Goal: Ask a question: Ask a question

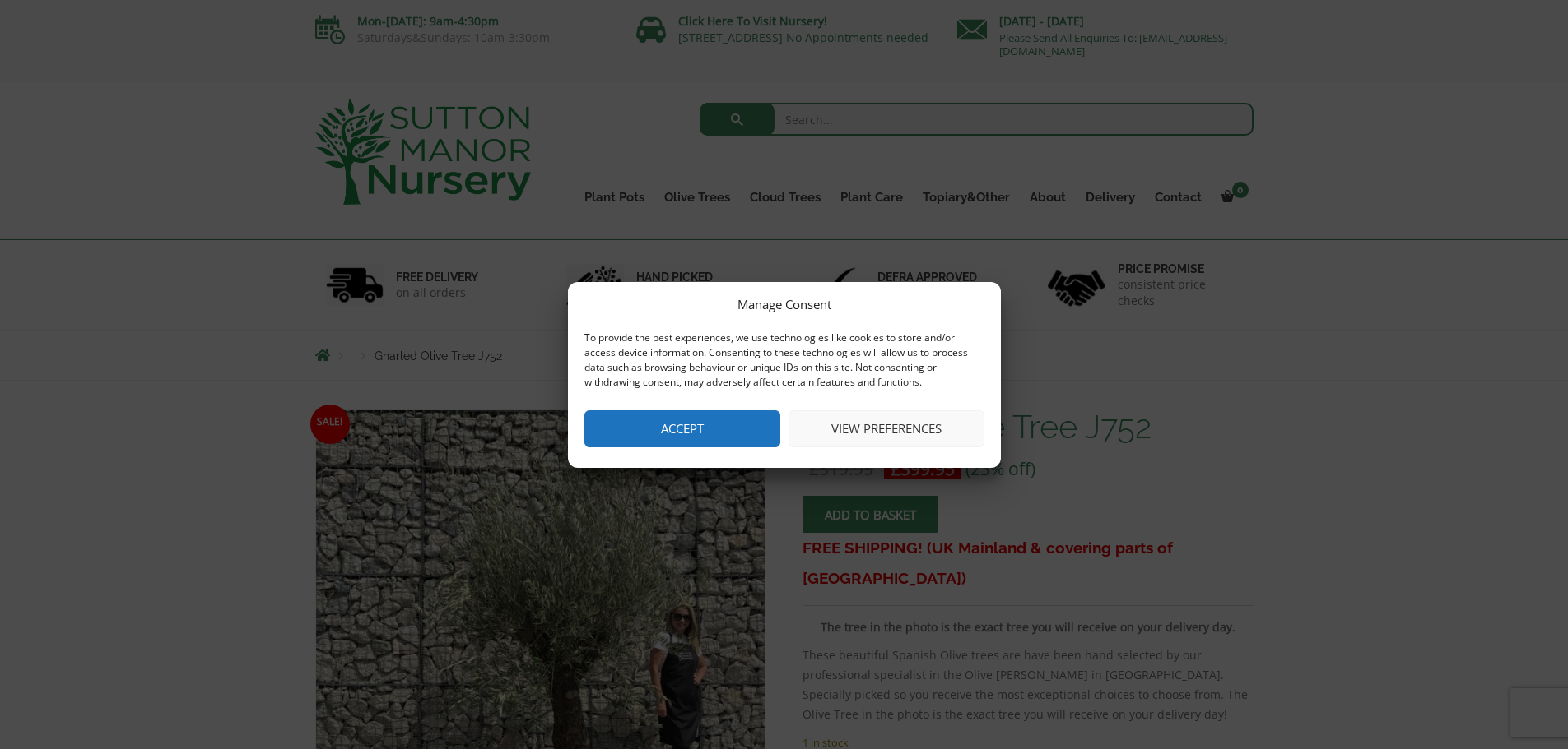
click at [706, 431] on button "Accept" at bounding box center [682, 429] width 195 height 37
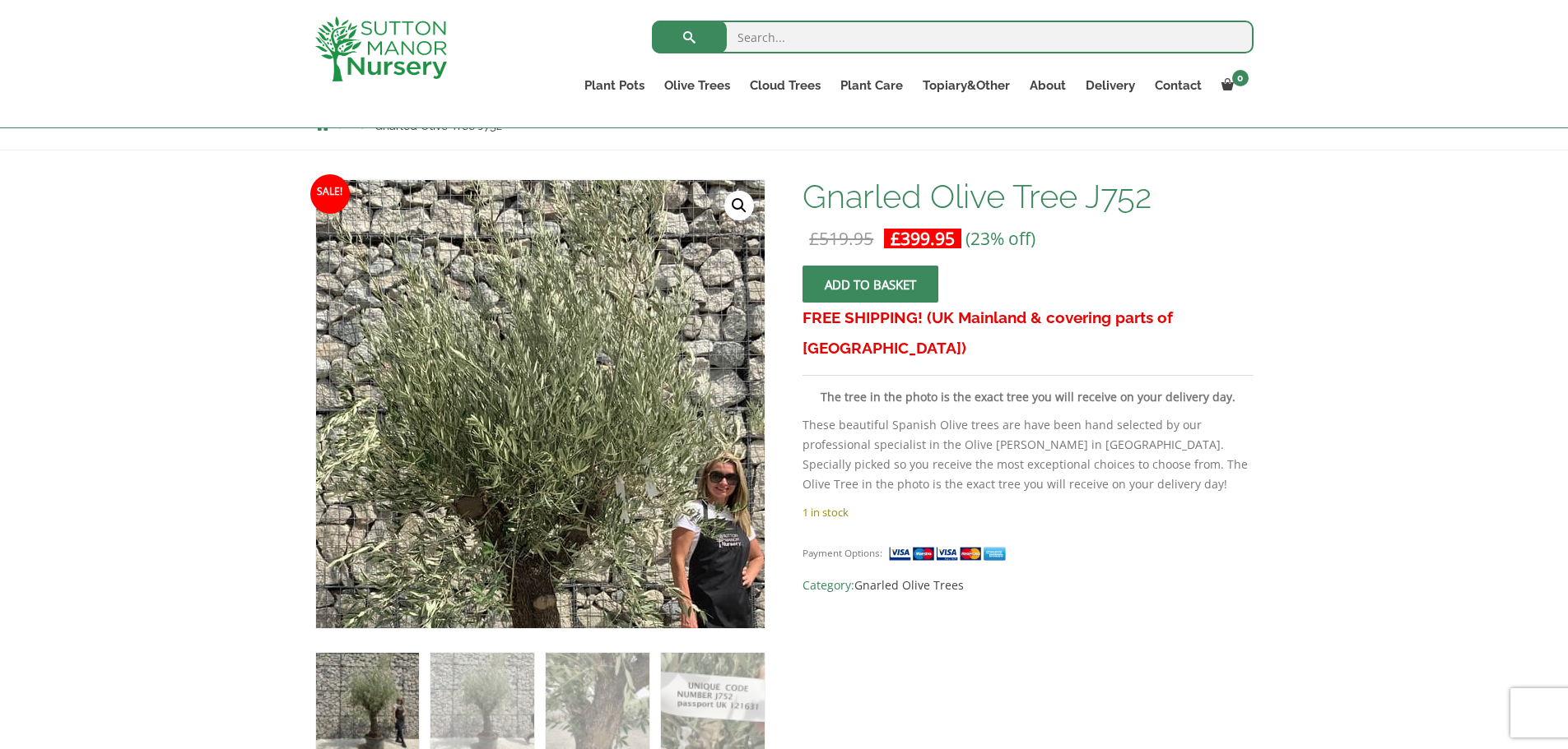
scroll to position [247, 0]
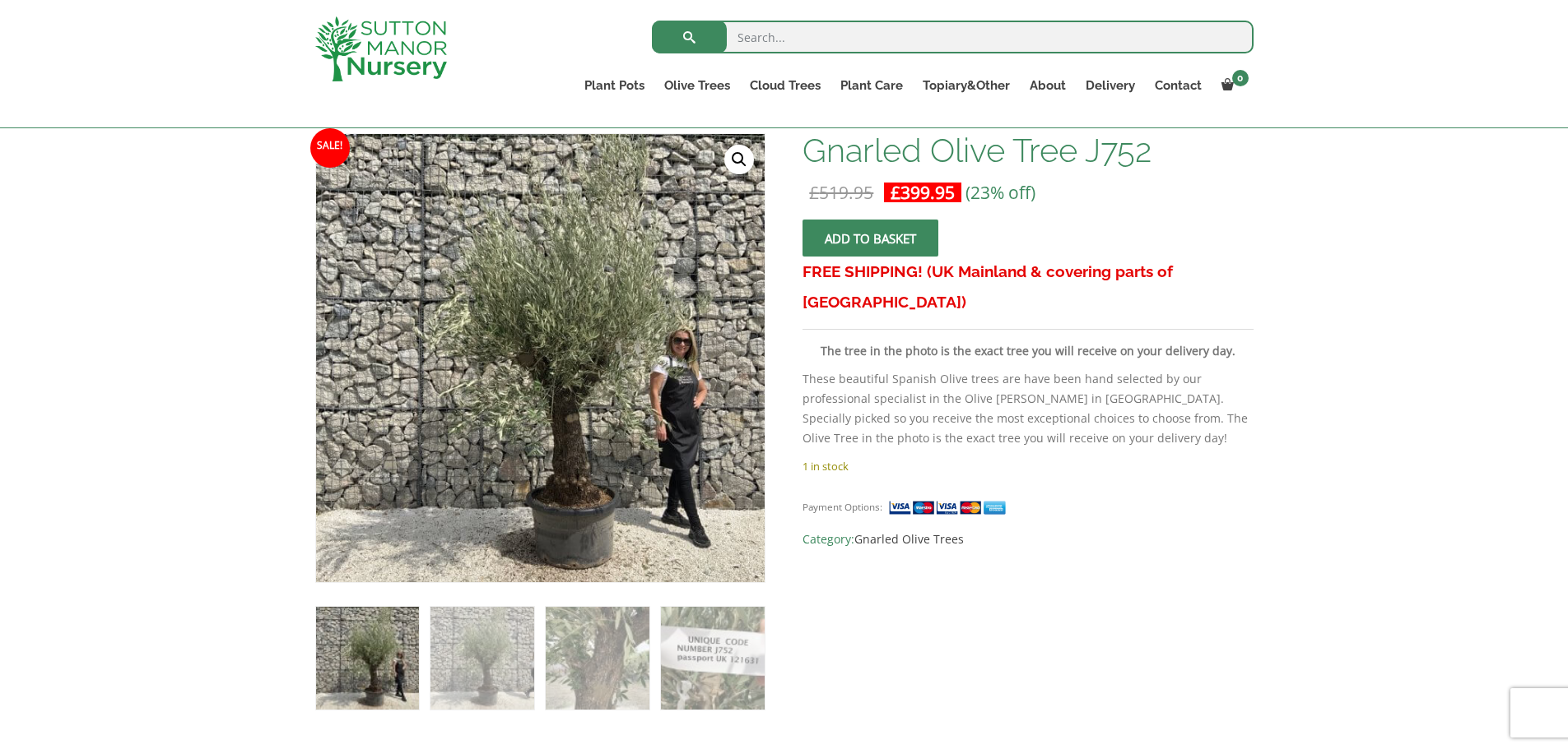
click at [743, 157] on link "🔍" at bounding box center [739, 159] width 30 height 30
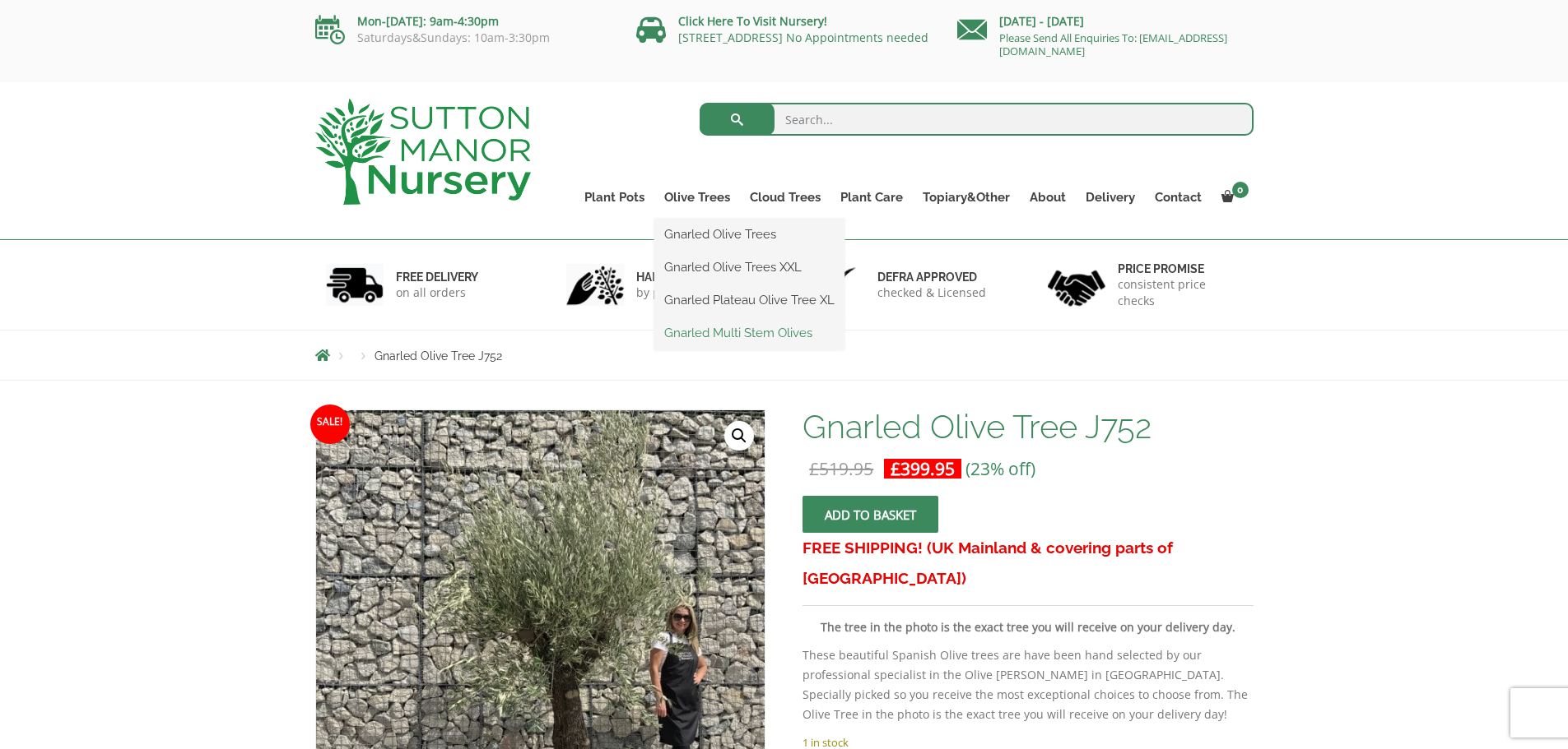
click at [693, 331] on link "Gnarled Multi Stem Olives" at bounding box center [748, 333] width 190 height 25
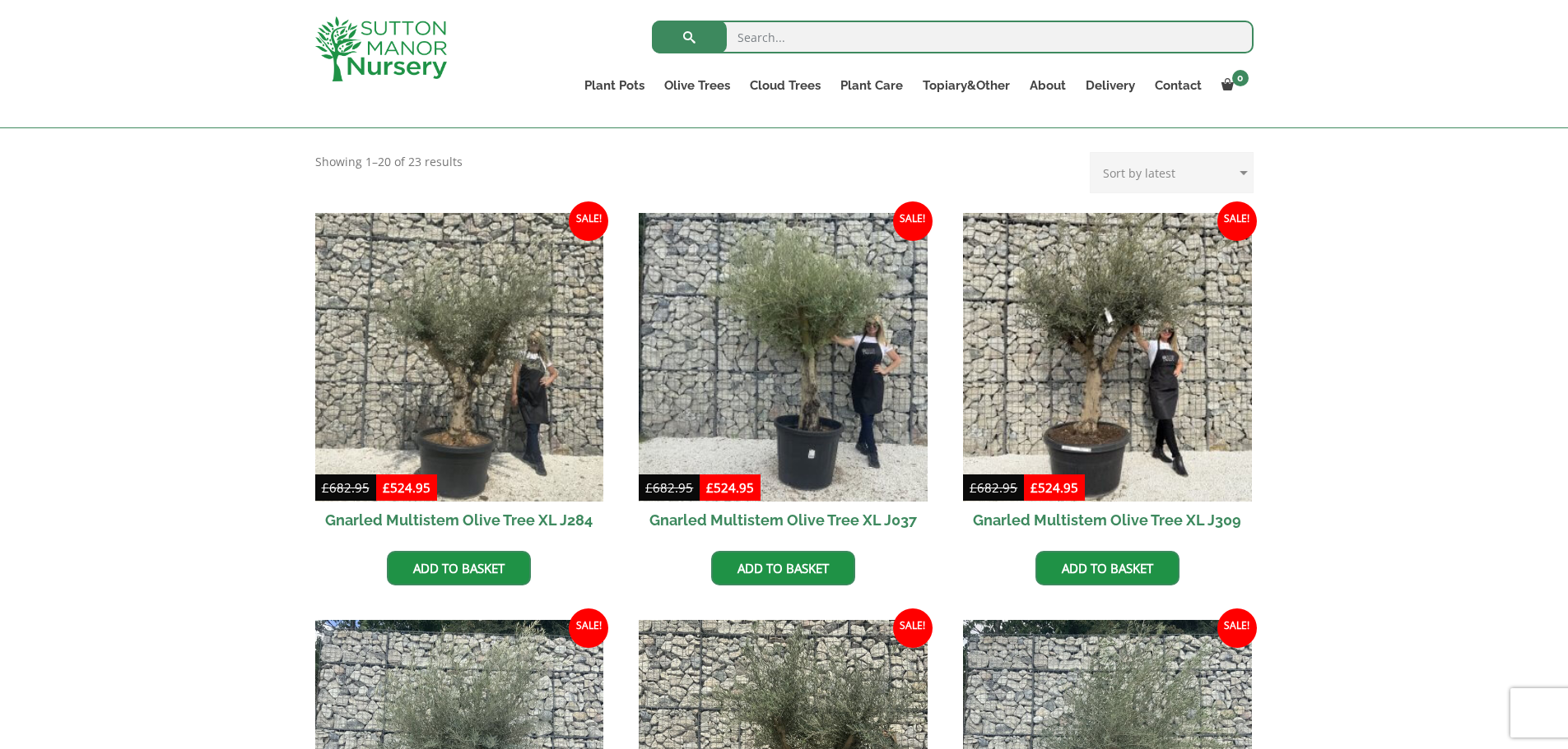
scroll to position [658, 0]
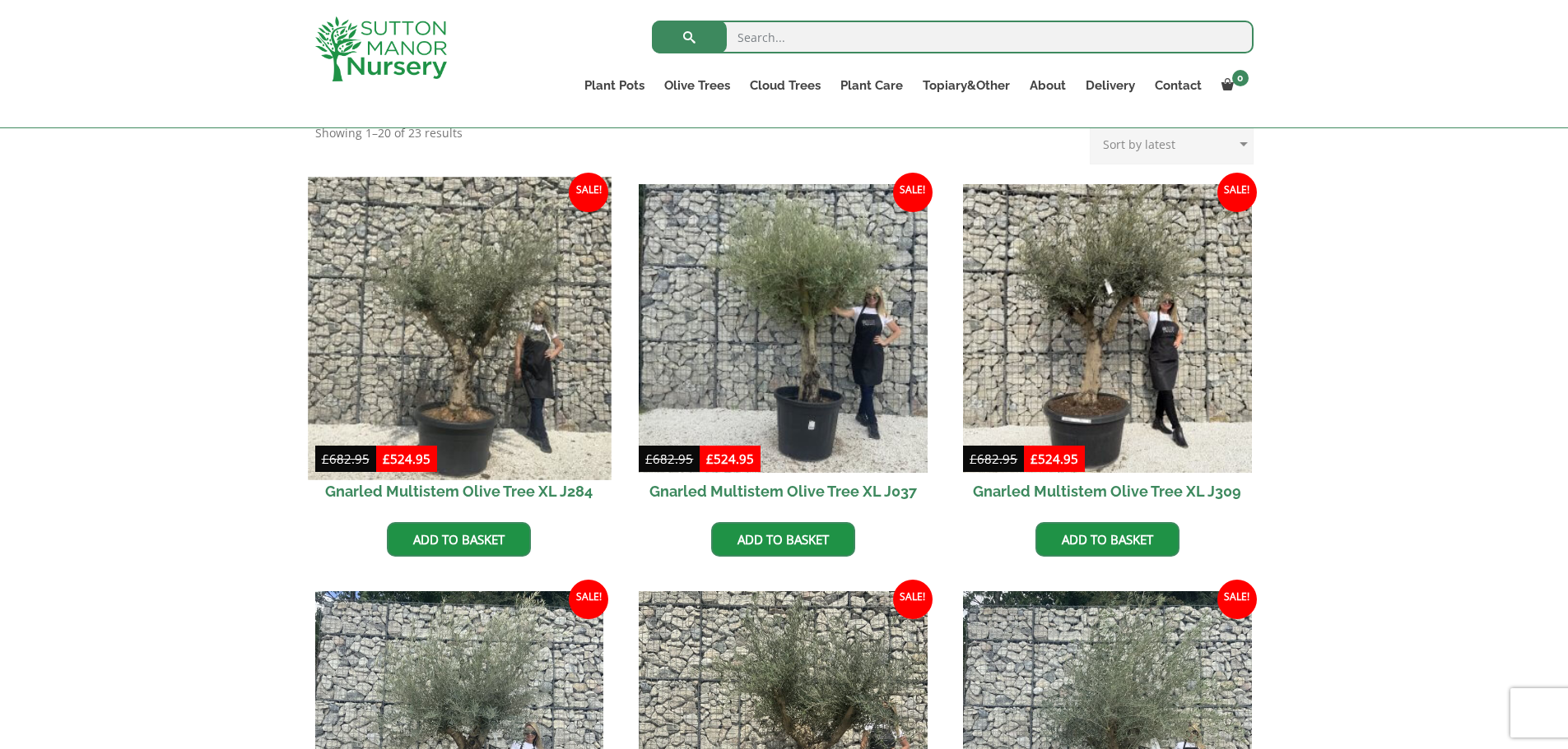
click at [445, 308] on img at bounding box center [458, 328] width 303 height 303
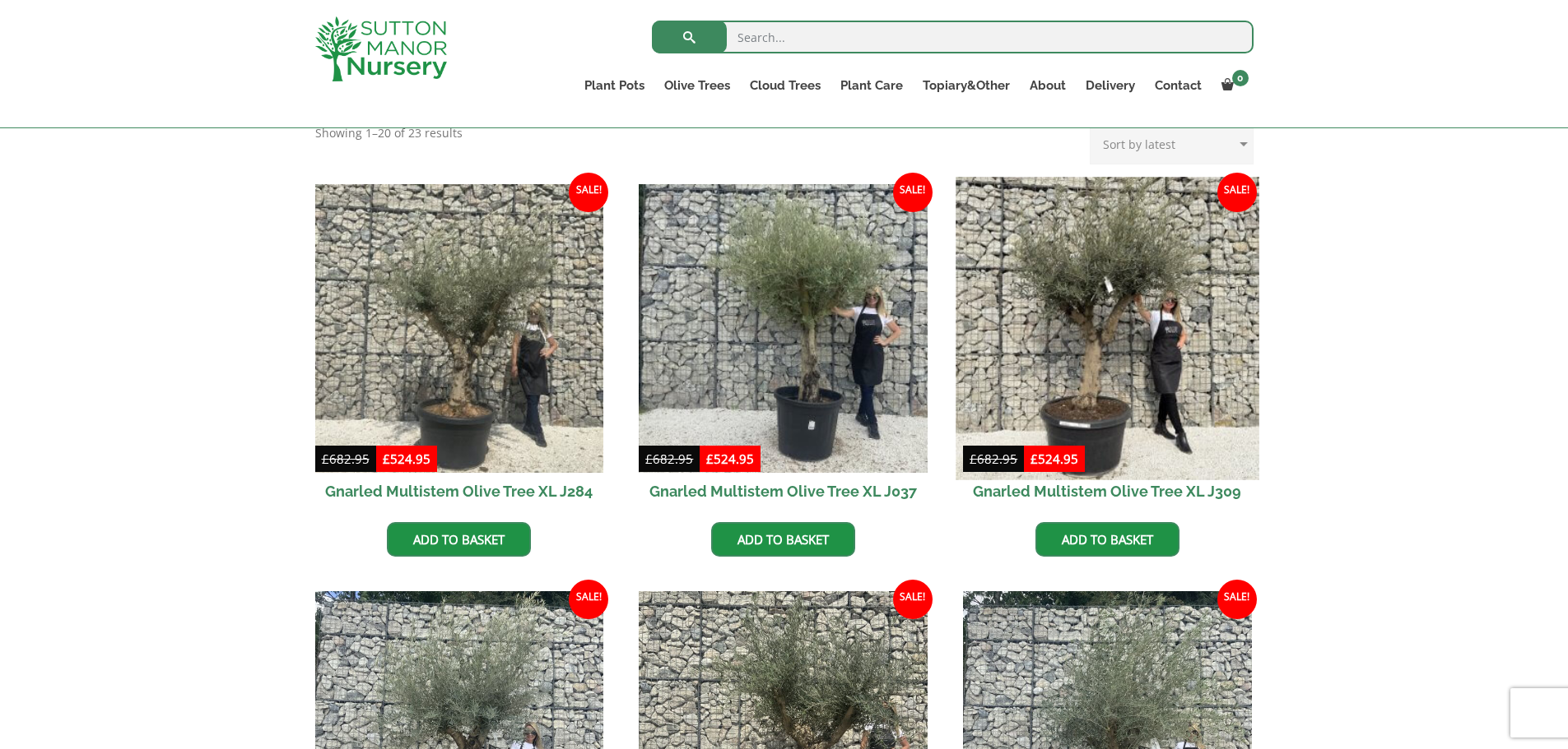
click at [1132, 280] on img at bounding box center [1107, 328] width 303 height 303
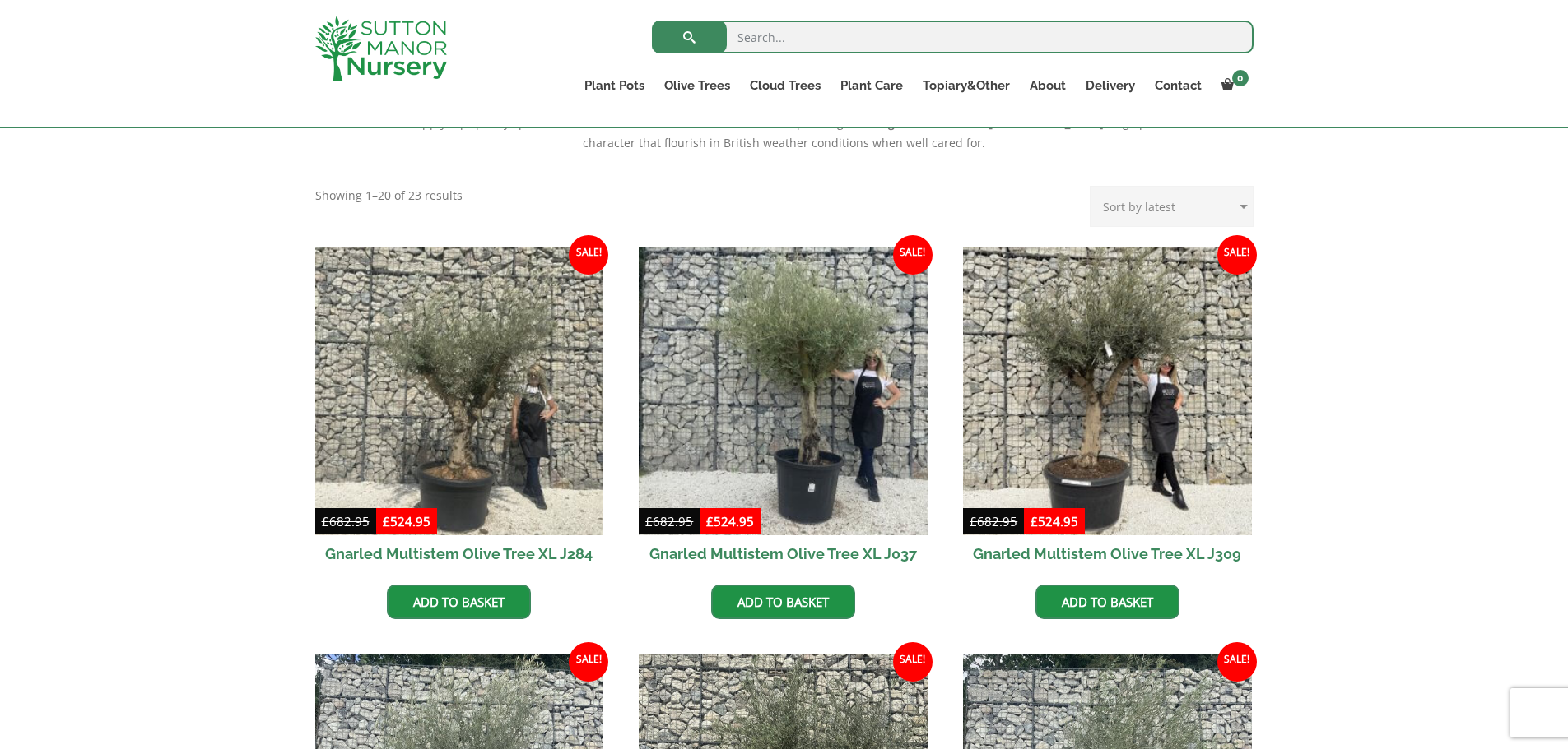
scroll to position [411, 0]
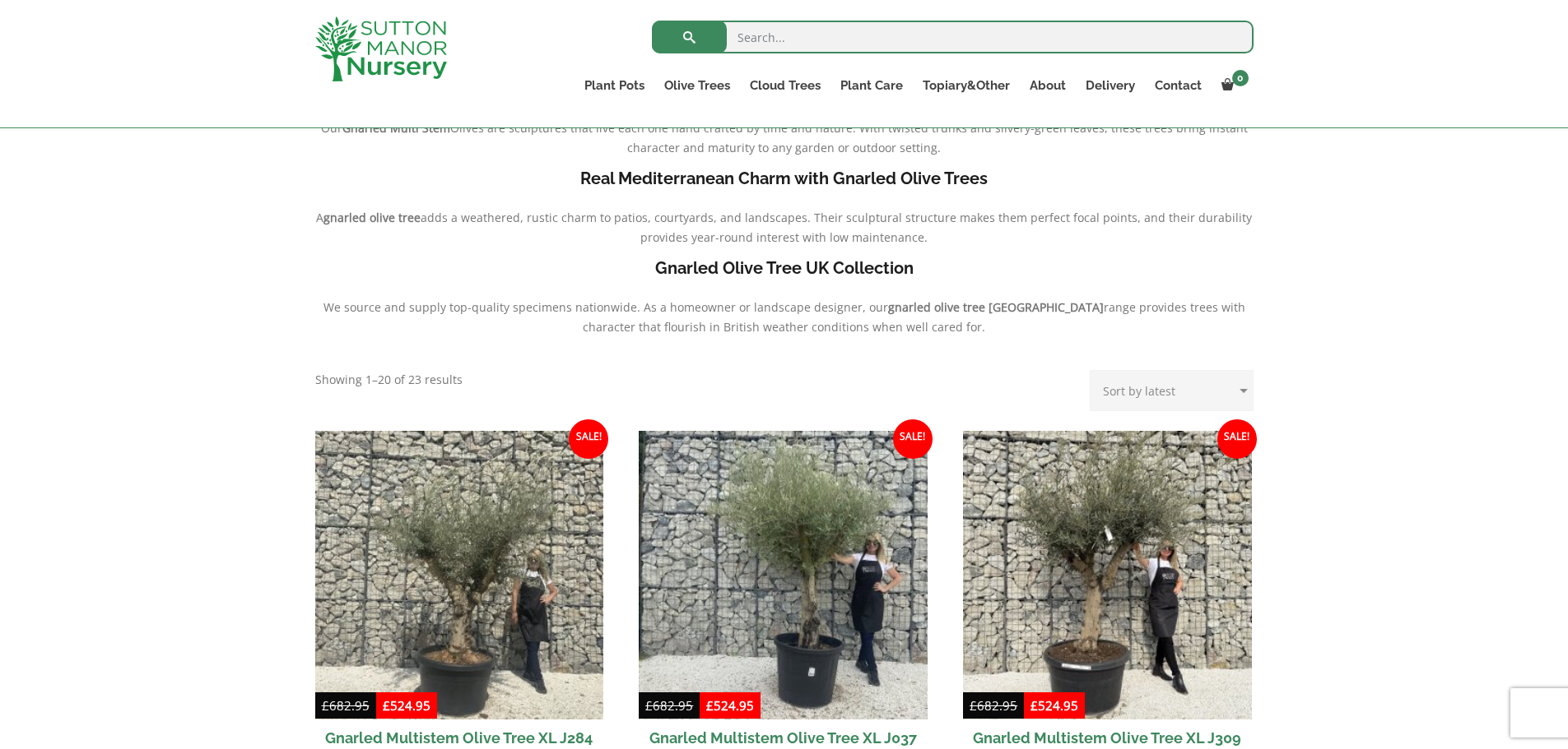
click at [374, 33] on img at bounding box center [381, 49] width 132 height 65
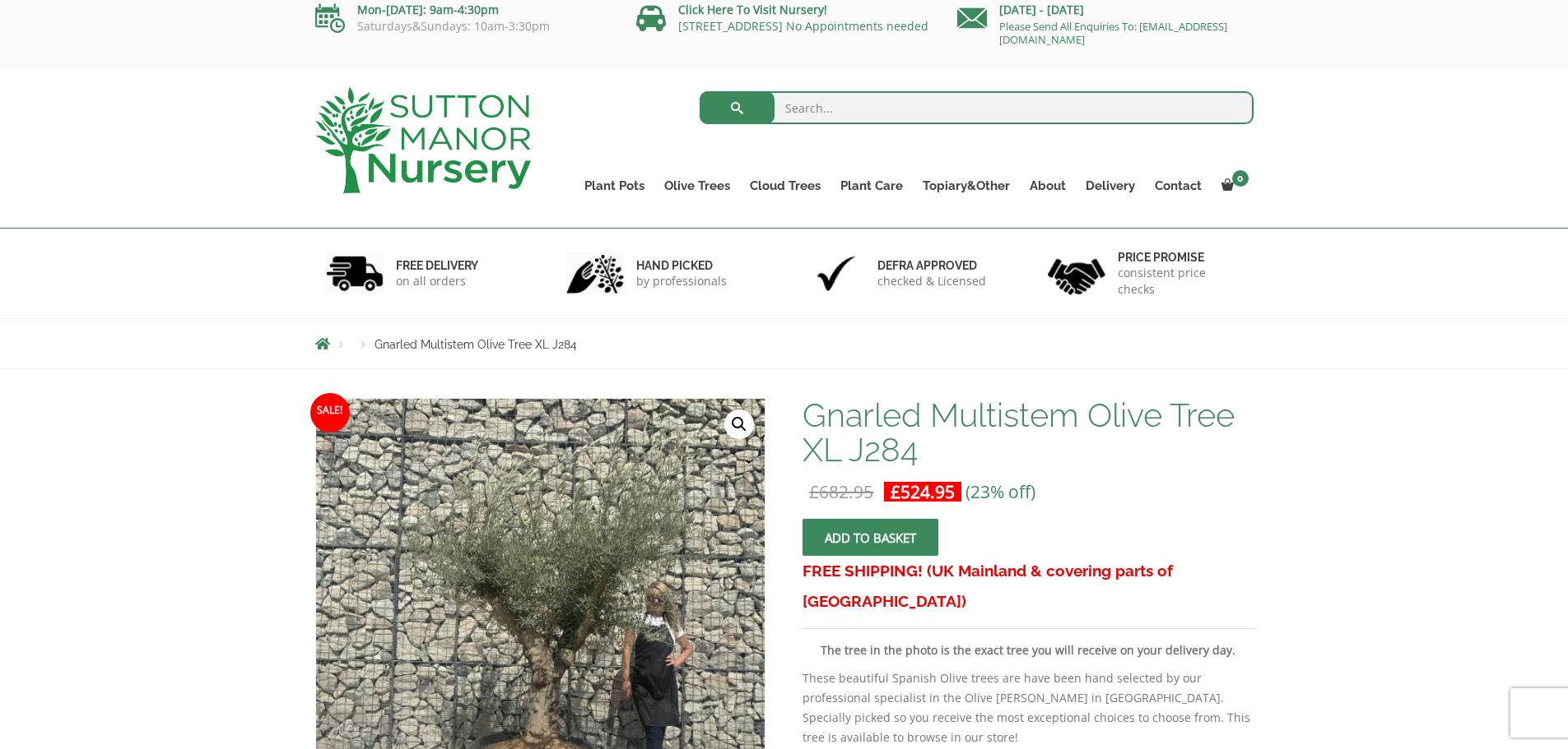
scroll to position [247, 0]
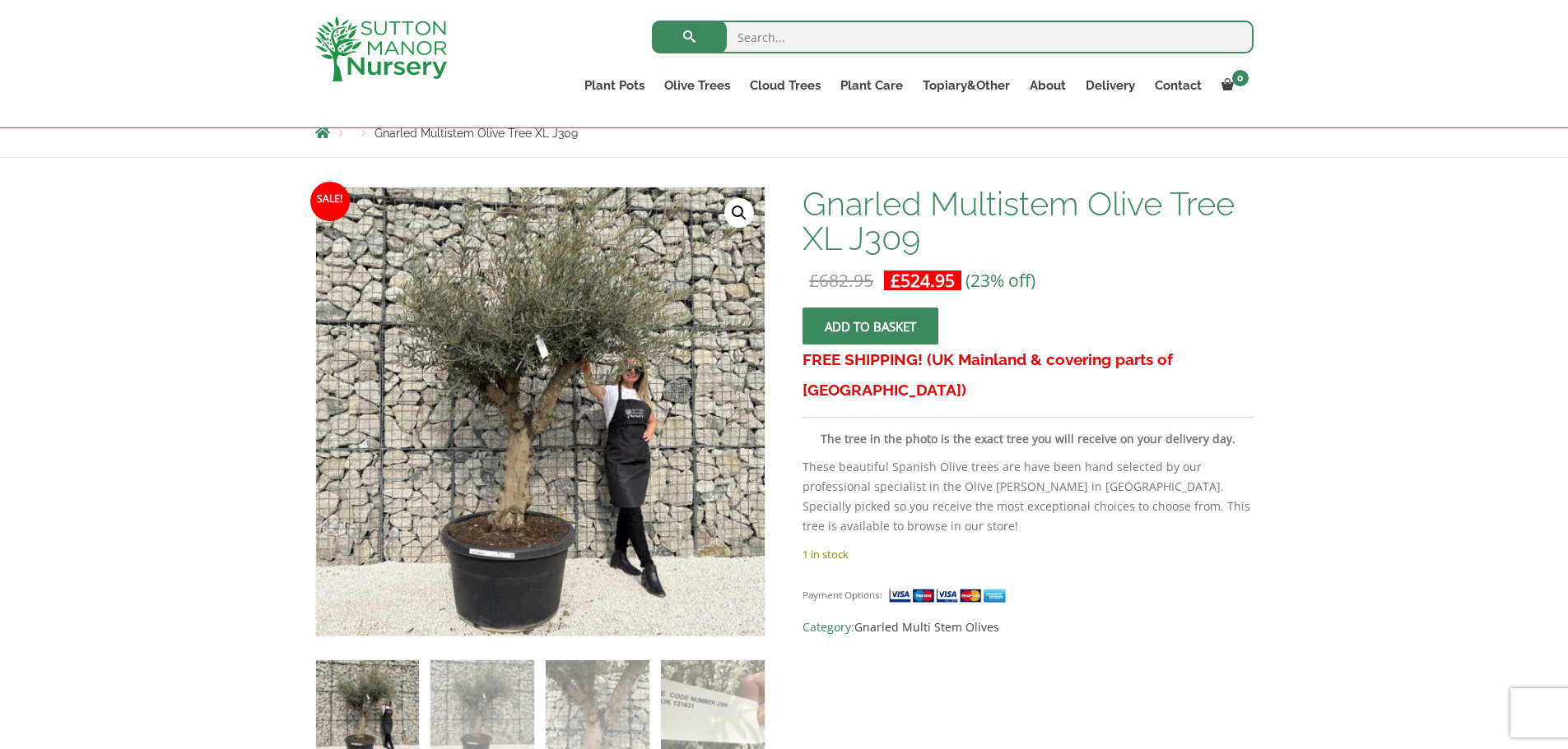
scroll to position [165, 0]
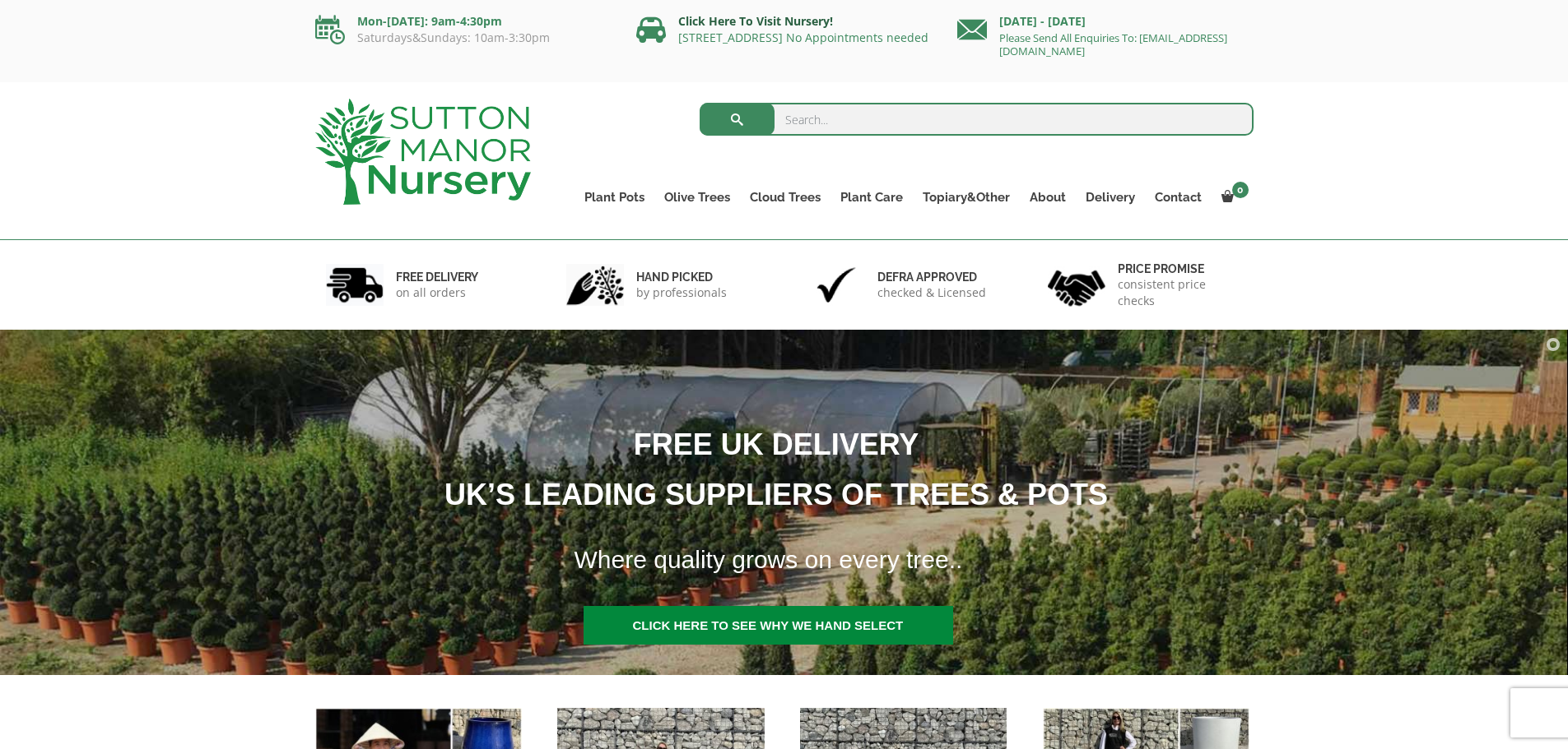
click at [705, 19] on link "Click Here To Visit Nursery!" at bounding box center [755, 20] width 155 height 16
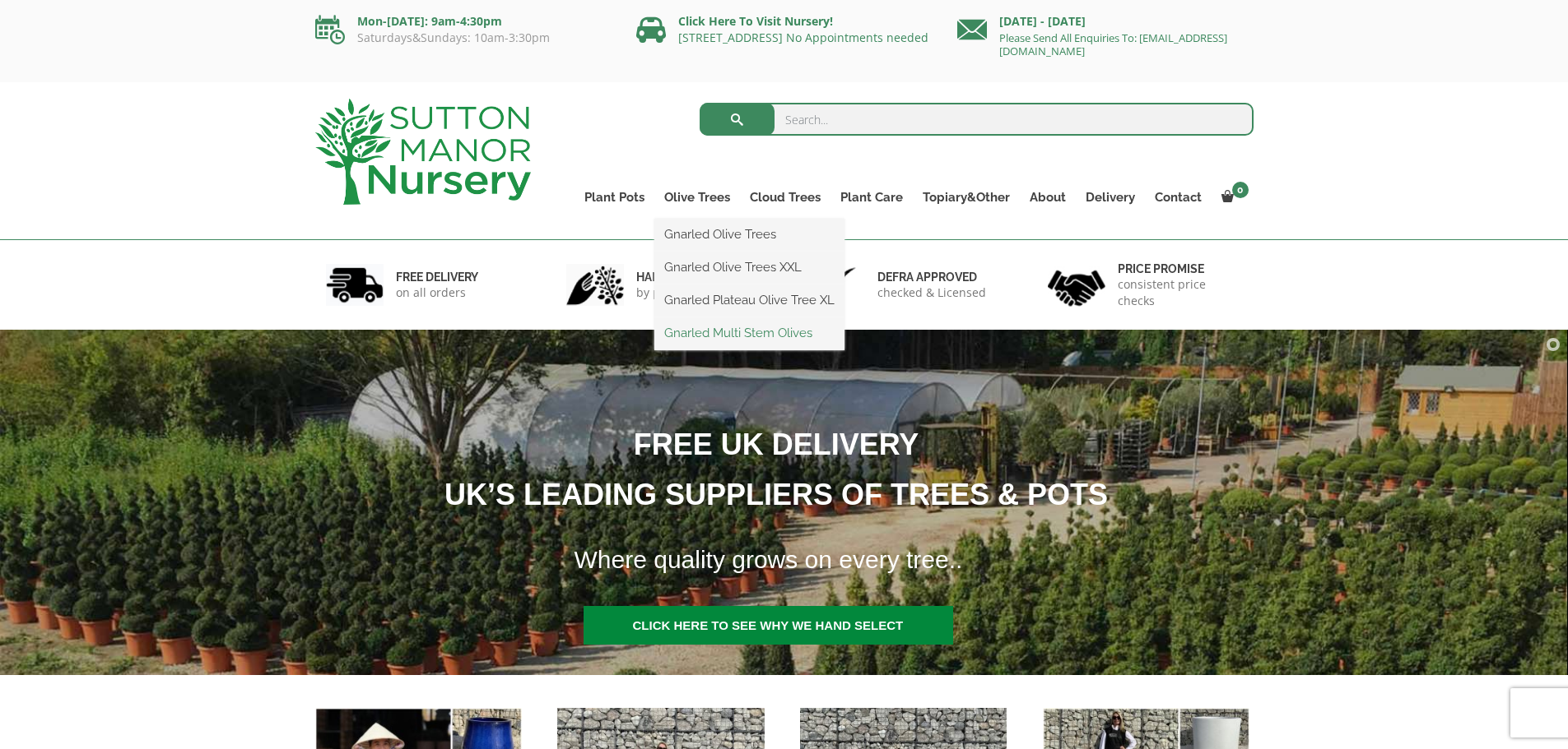
click at [697, 332] on link "Gnarled Multi Stem Olives" at bounding box center [748, 333] width 190 height 25
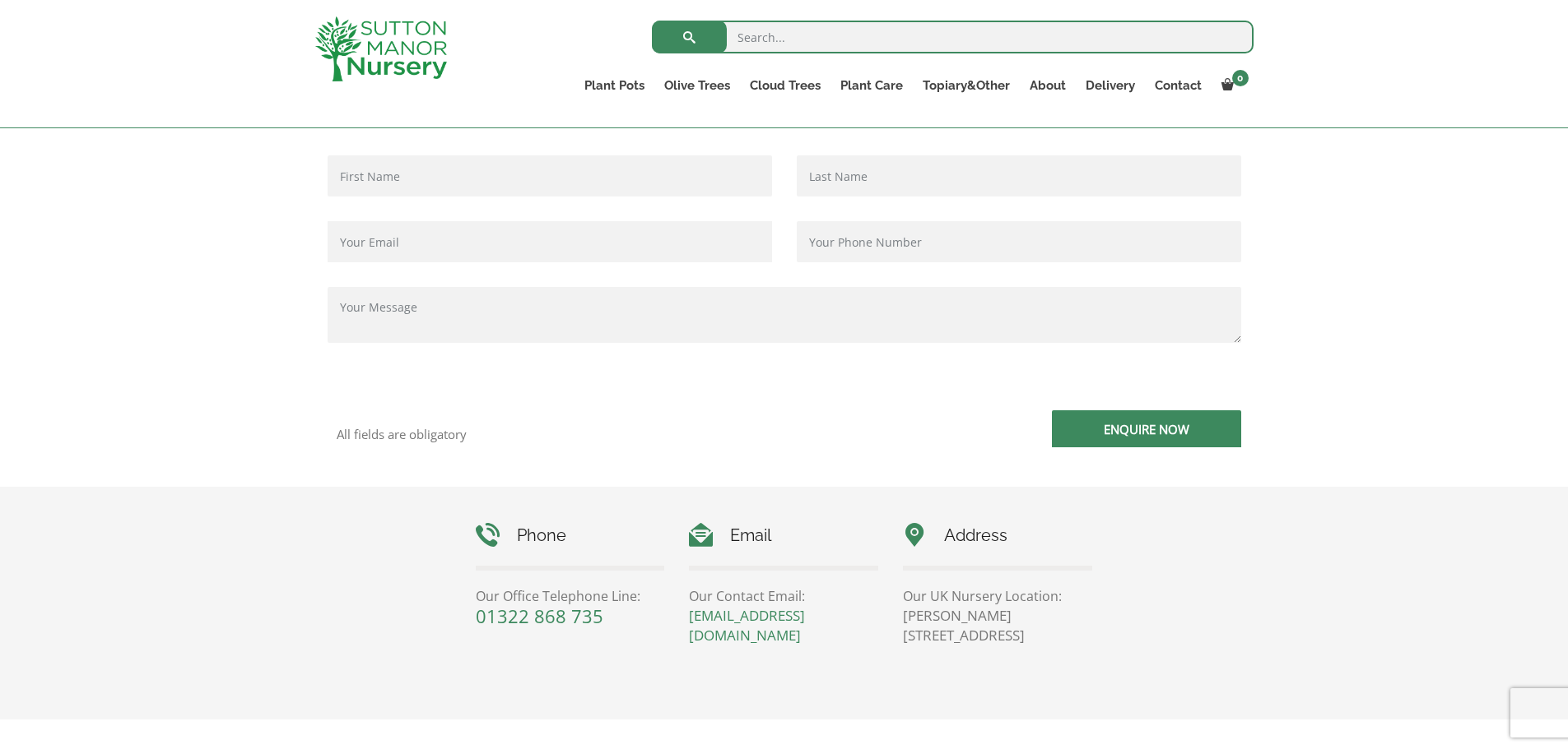
scroll to position [411, 0]
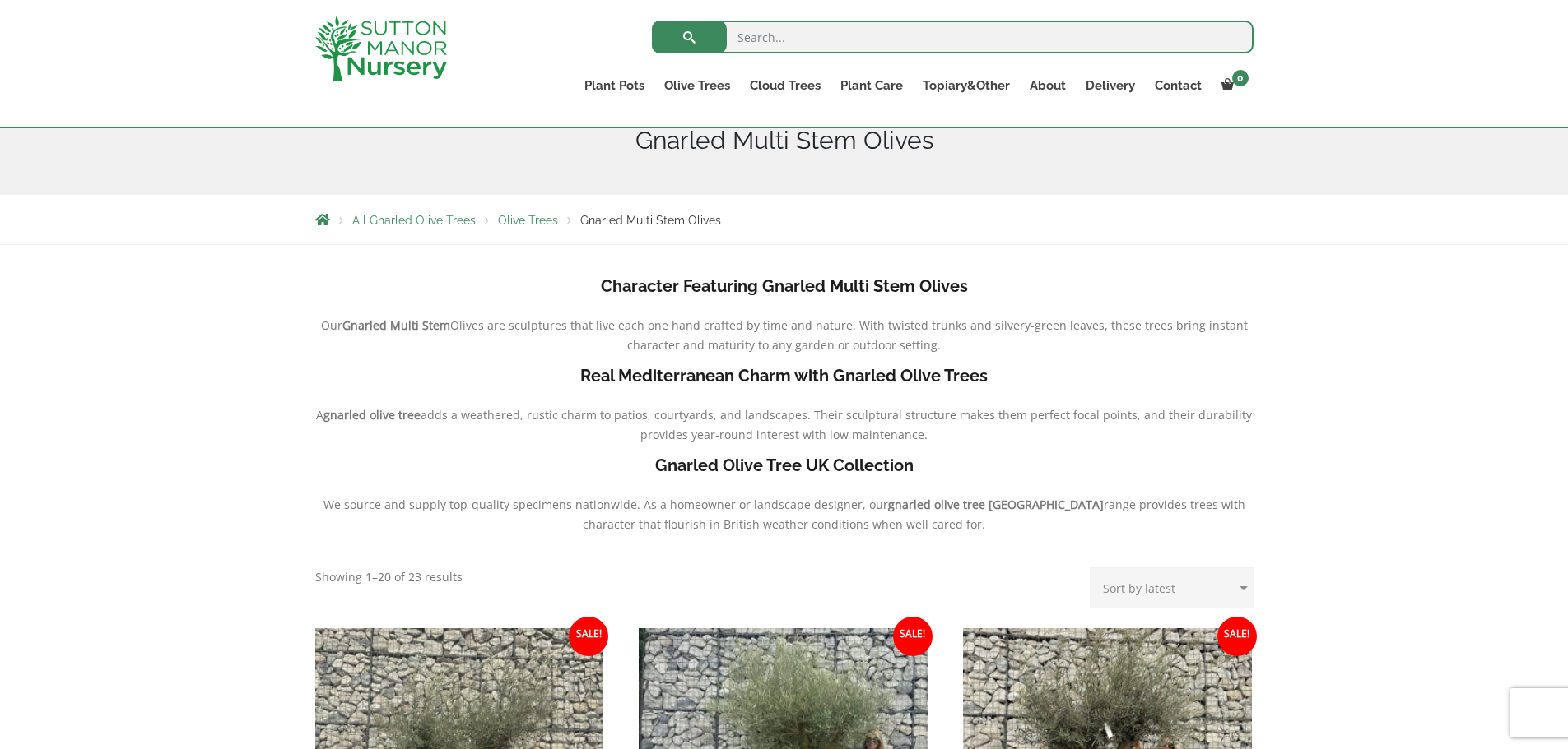
scroll to position [576, 0]
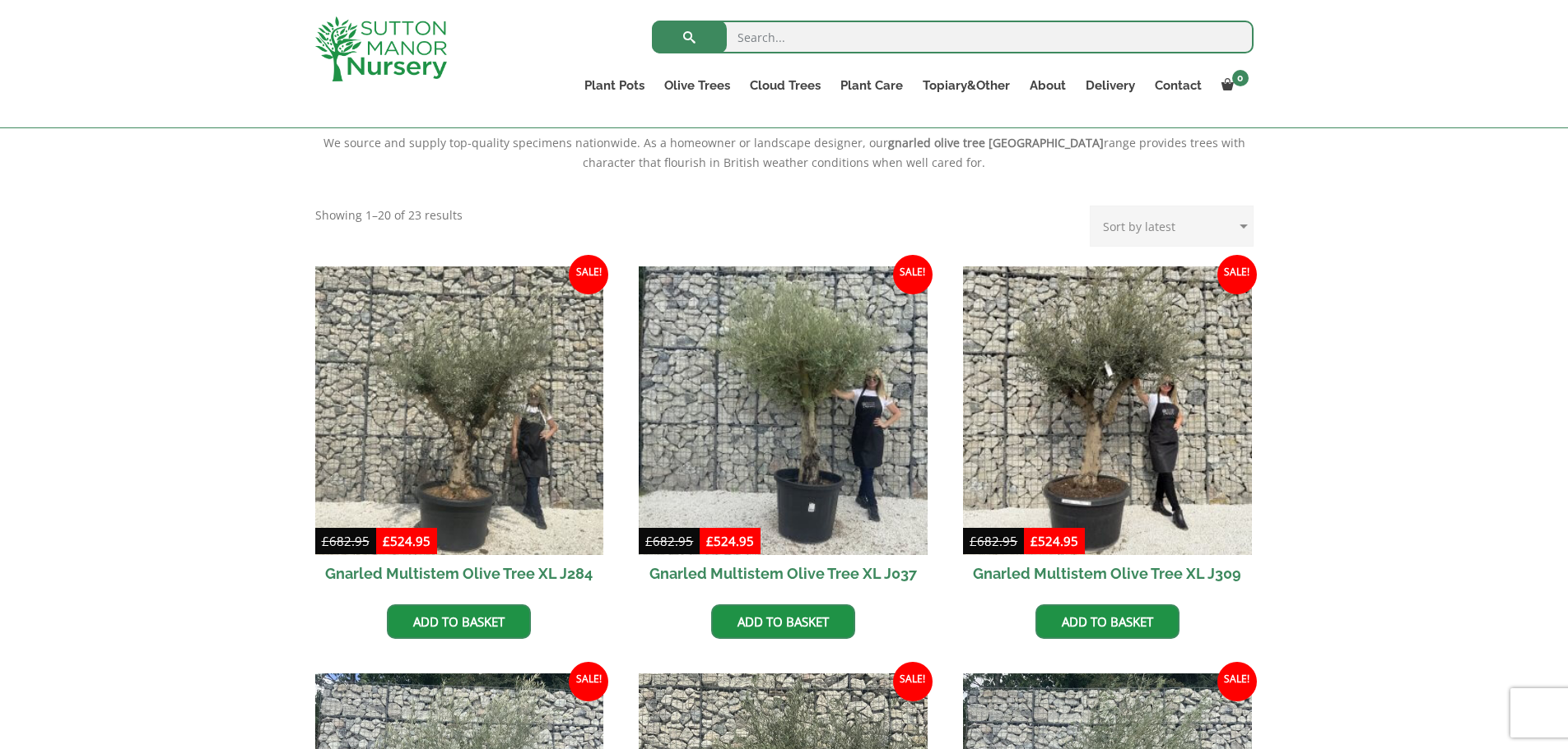
click at [1122, 226] on select "Sort by popularity Sort by latest Sort by price: low to high Sort by price: hig…" at bounding box center [1171, 226] width 164 height 41
select select "price-desc"
click at [1093, 206] on select "Sort by popularity Sort by latest Sort by price: low to high Sort by price: hig…" at bounding box center [1171, 226] width 164 height 41
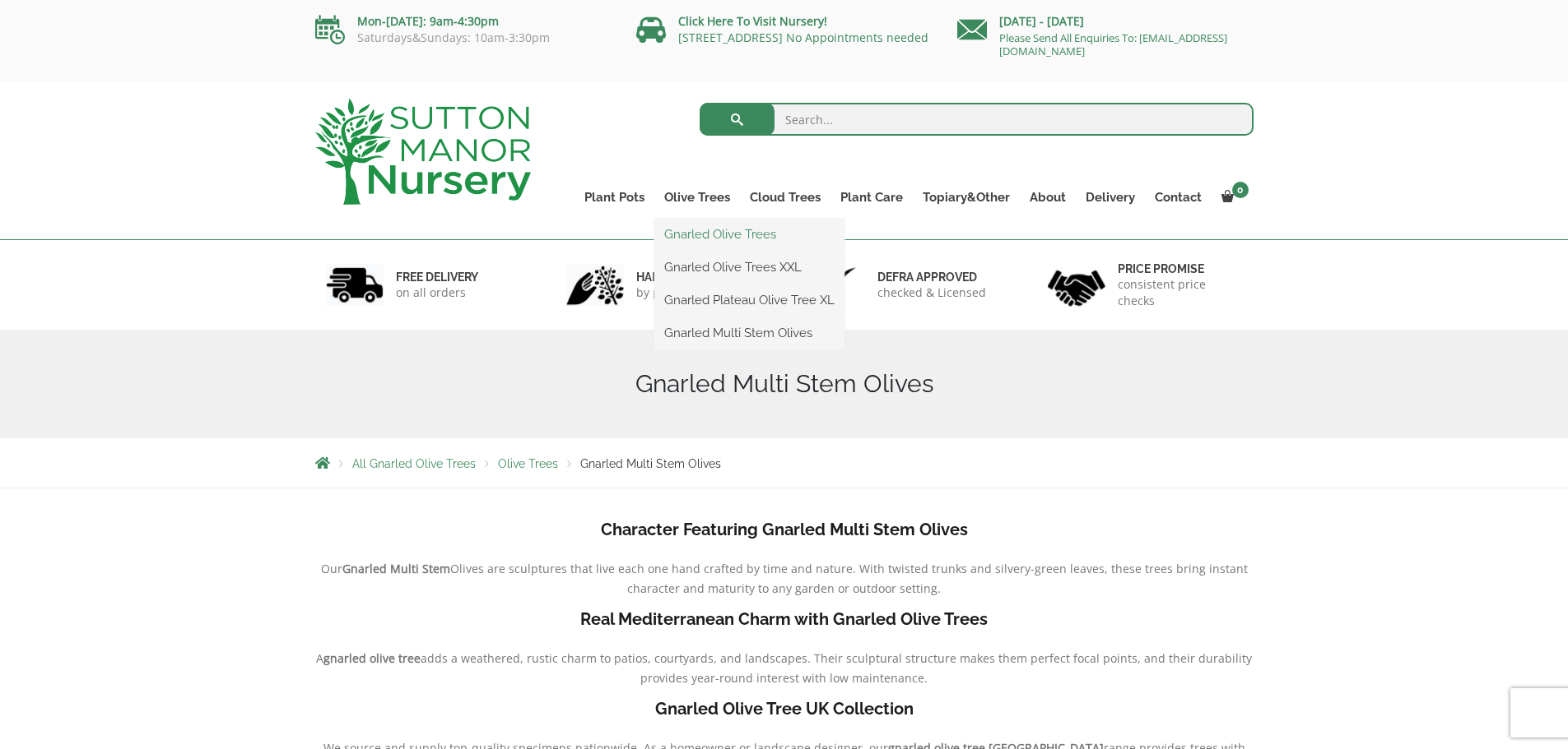
click at [693, 236] on link "Gnarled Olive Trees" at bounding box center [748, 234] width 190 height 25
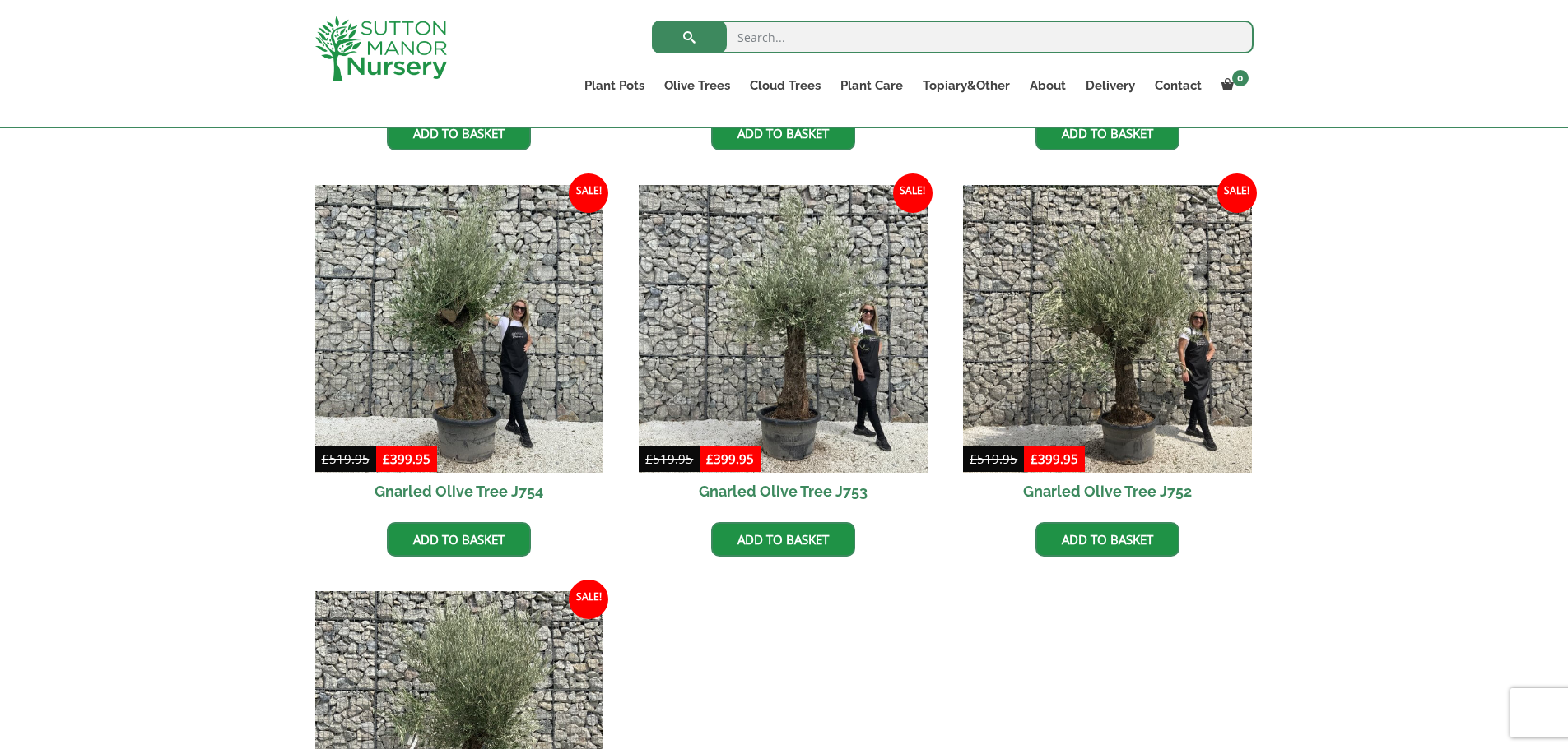
scroll to position [1892, 0]
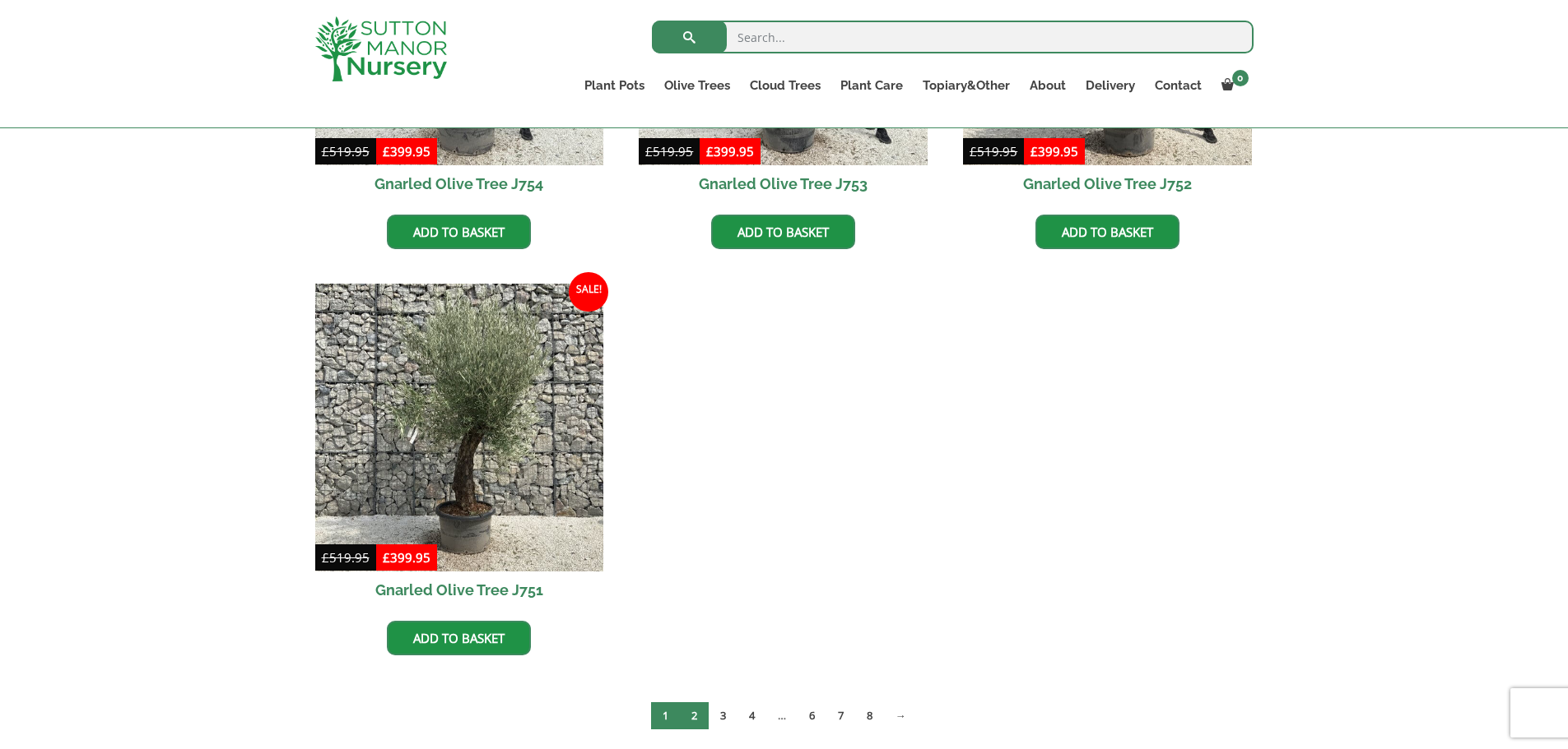
click at [690, 718] on link "2" at bounding box center [694, 716] width 29 height 27
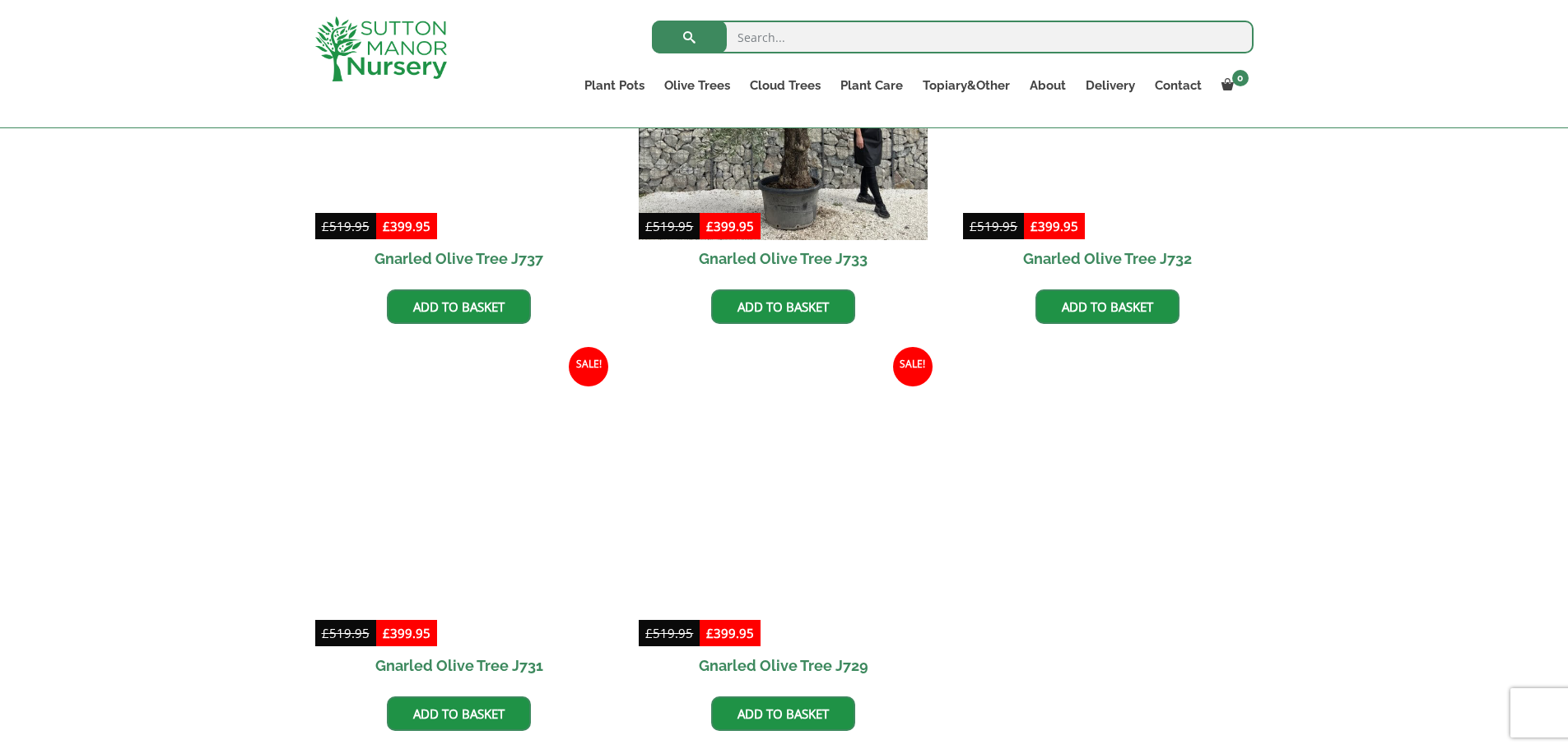
scroll to position [2386, 0]
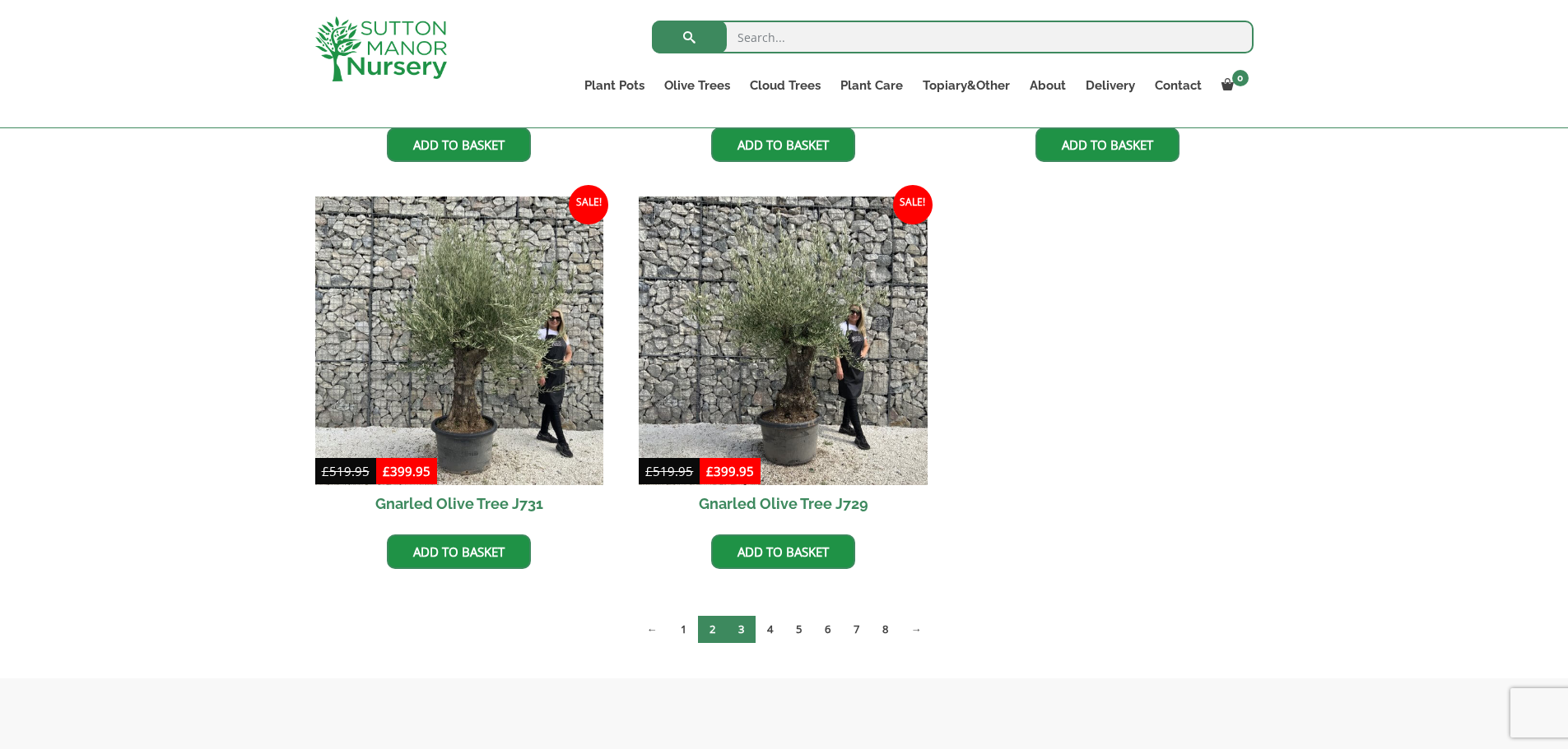
click at [740, 630] on link "3" at bounding box center [741, 629] width 29 height 27
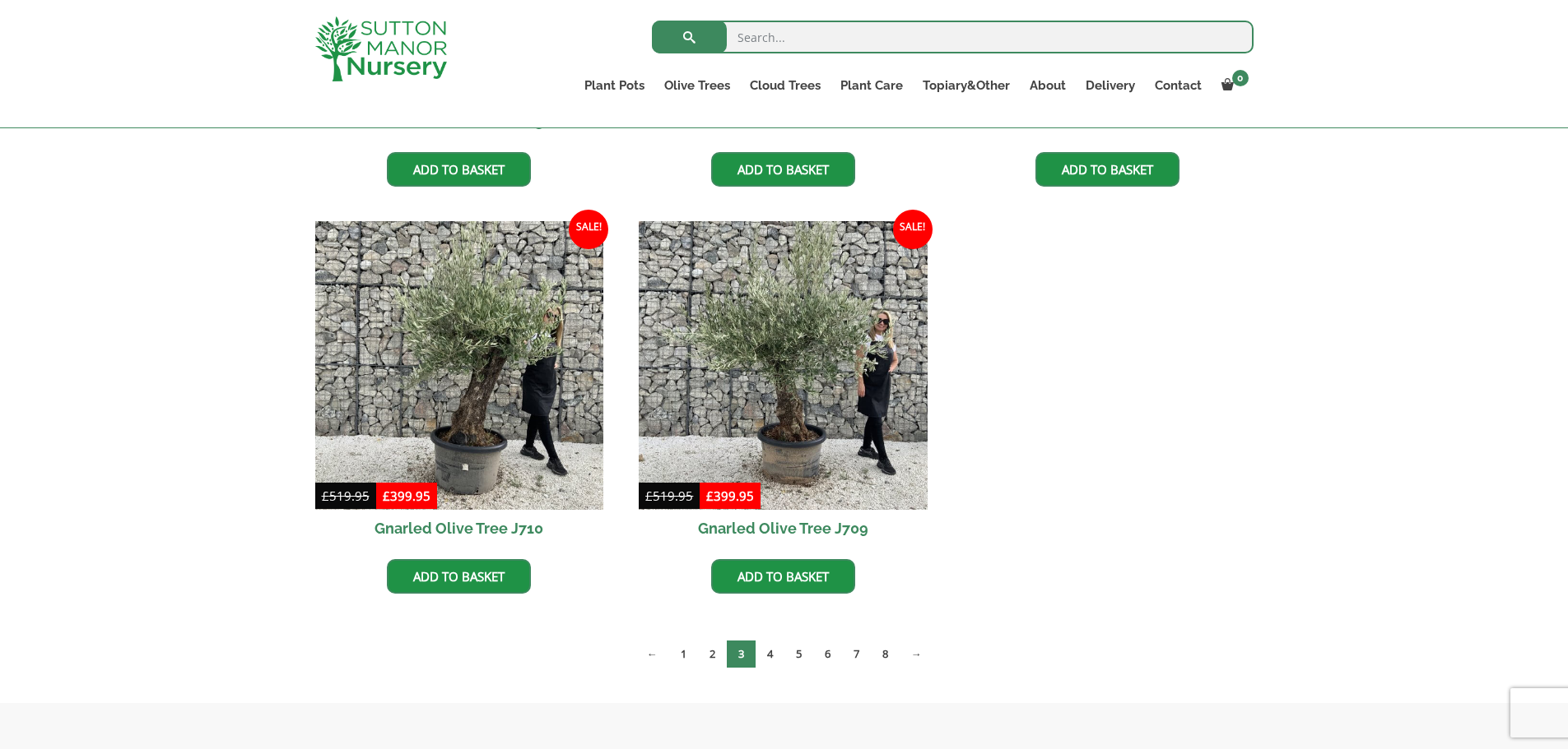
scroll to position [2386, 0]
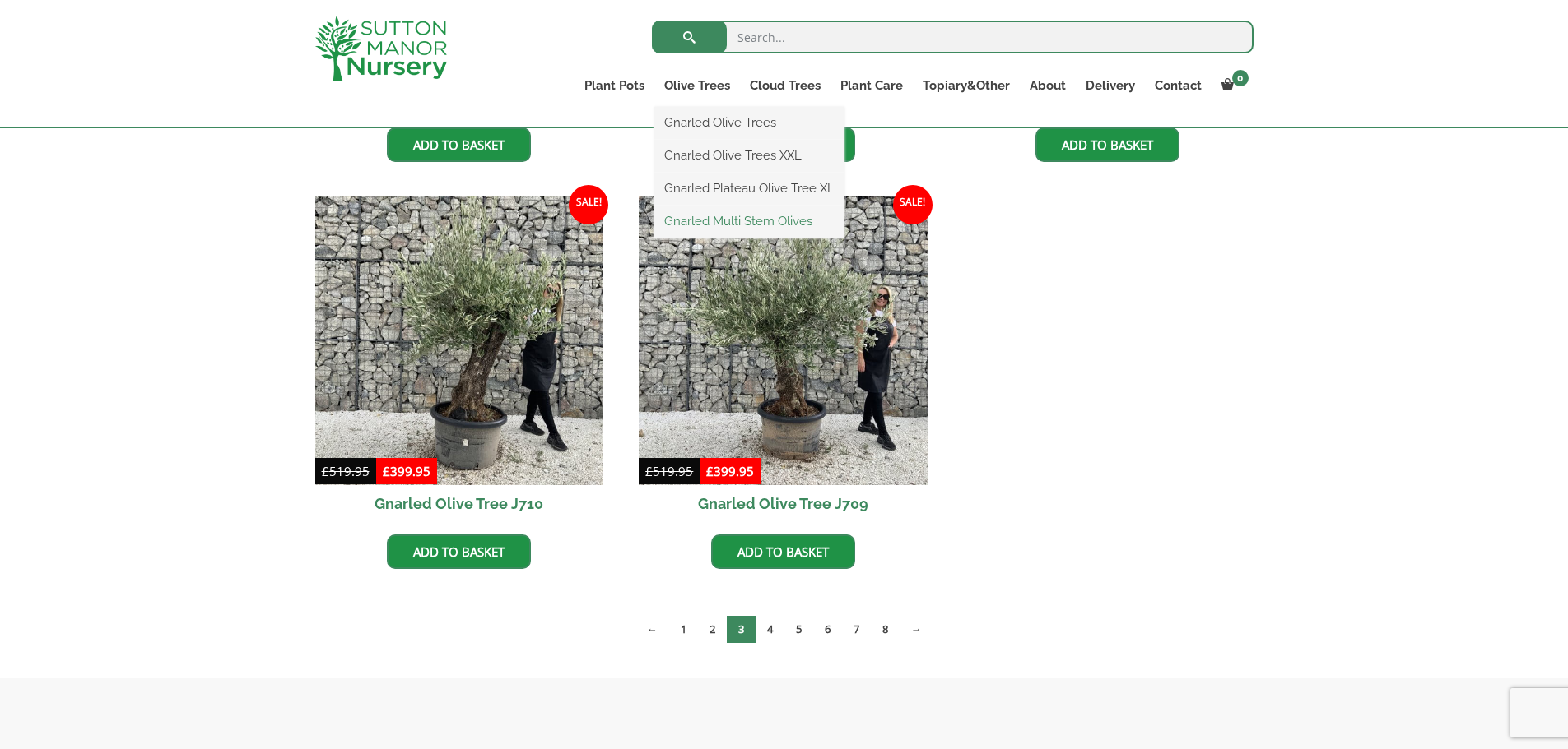
click at [685, 219] on link "Gnarled Multi Stem Olives" at bounding box center [748, 221] width 190 height 25
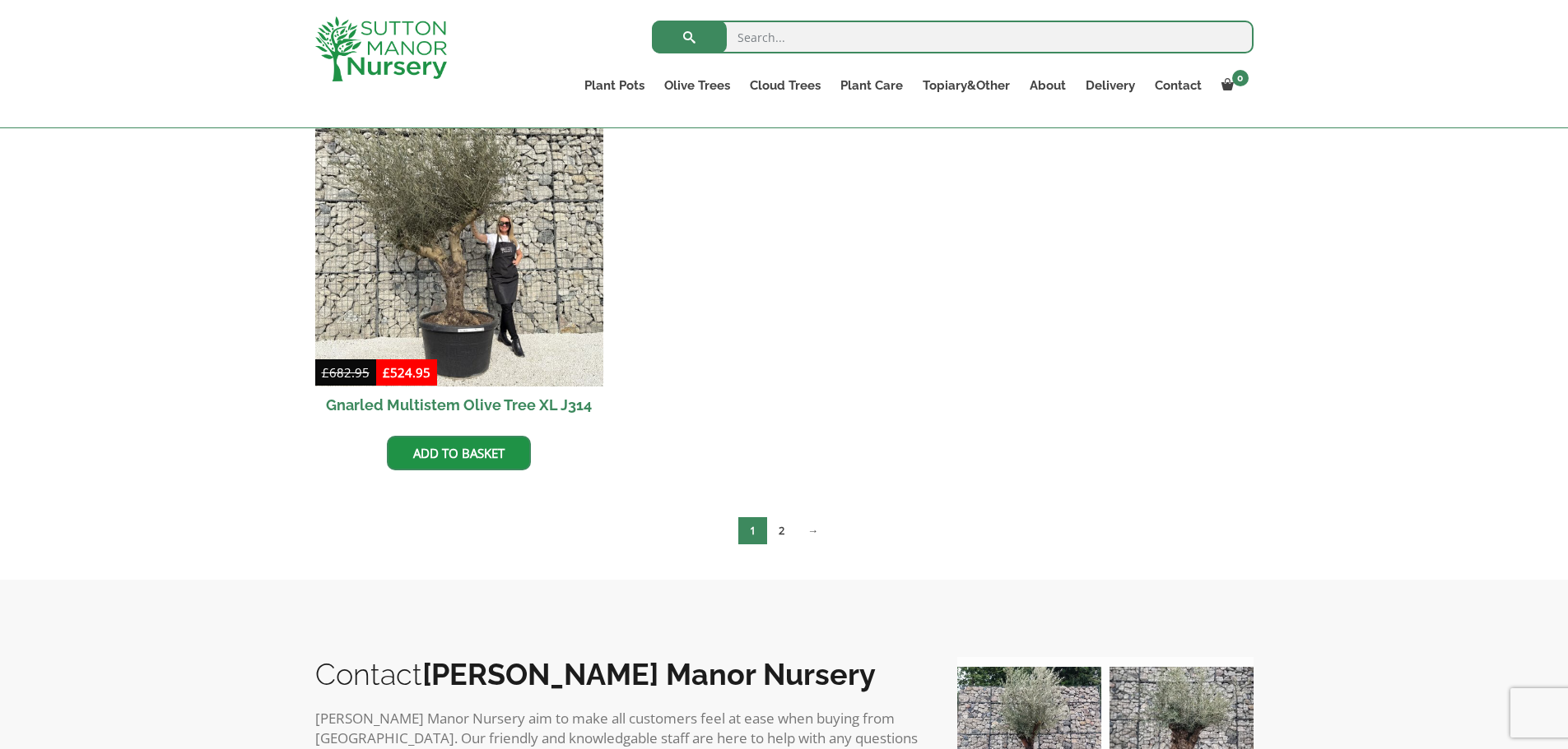
scroll to position [3373, 0]
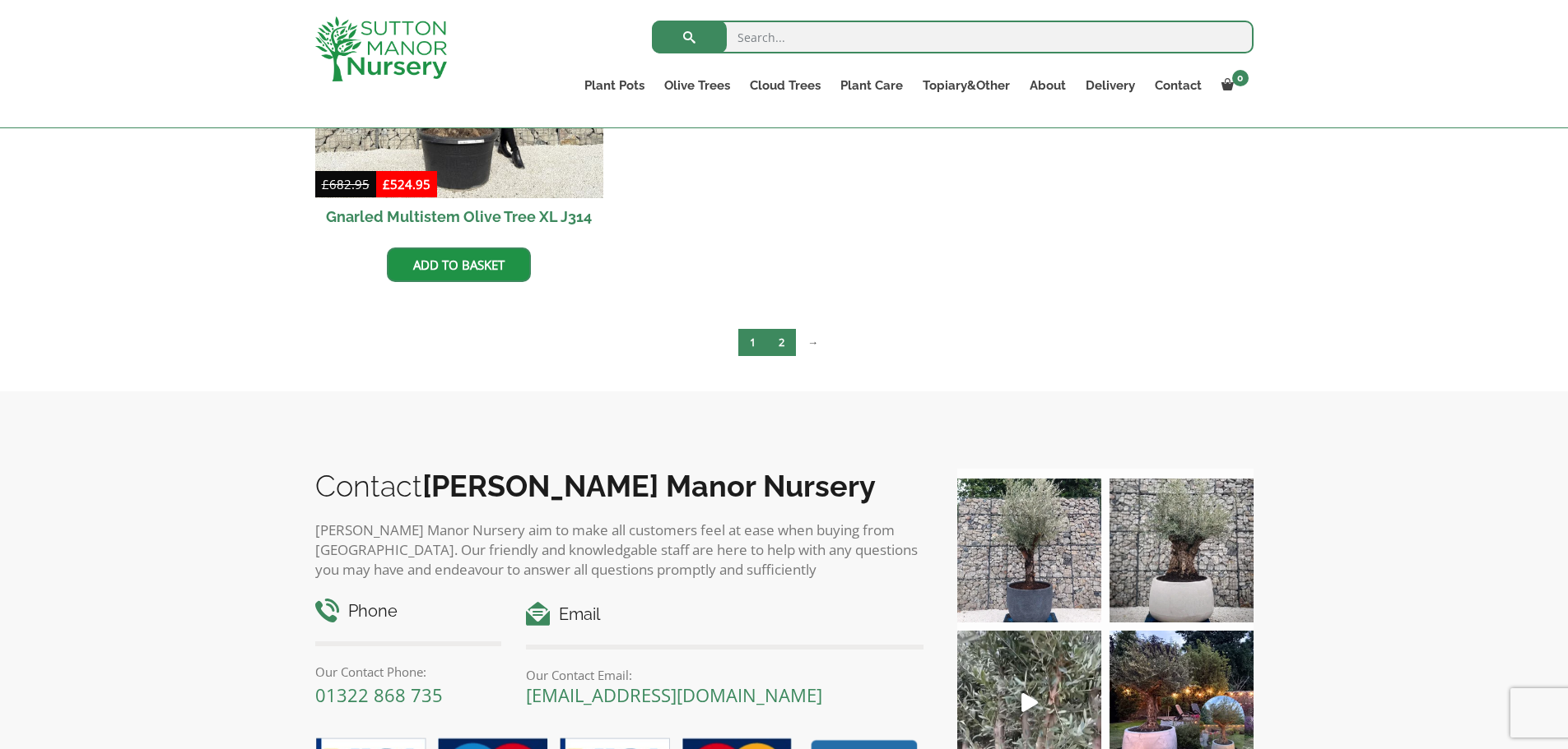
click at [781, 343] on link "2" at bounding box center [781, 342] width 29 height 27
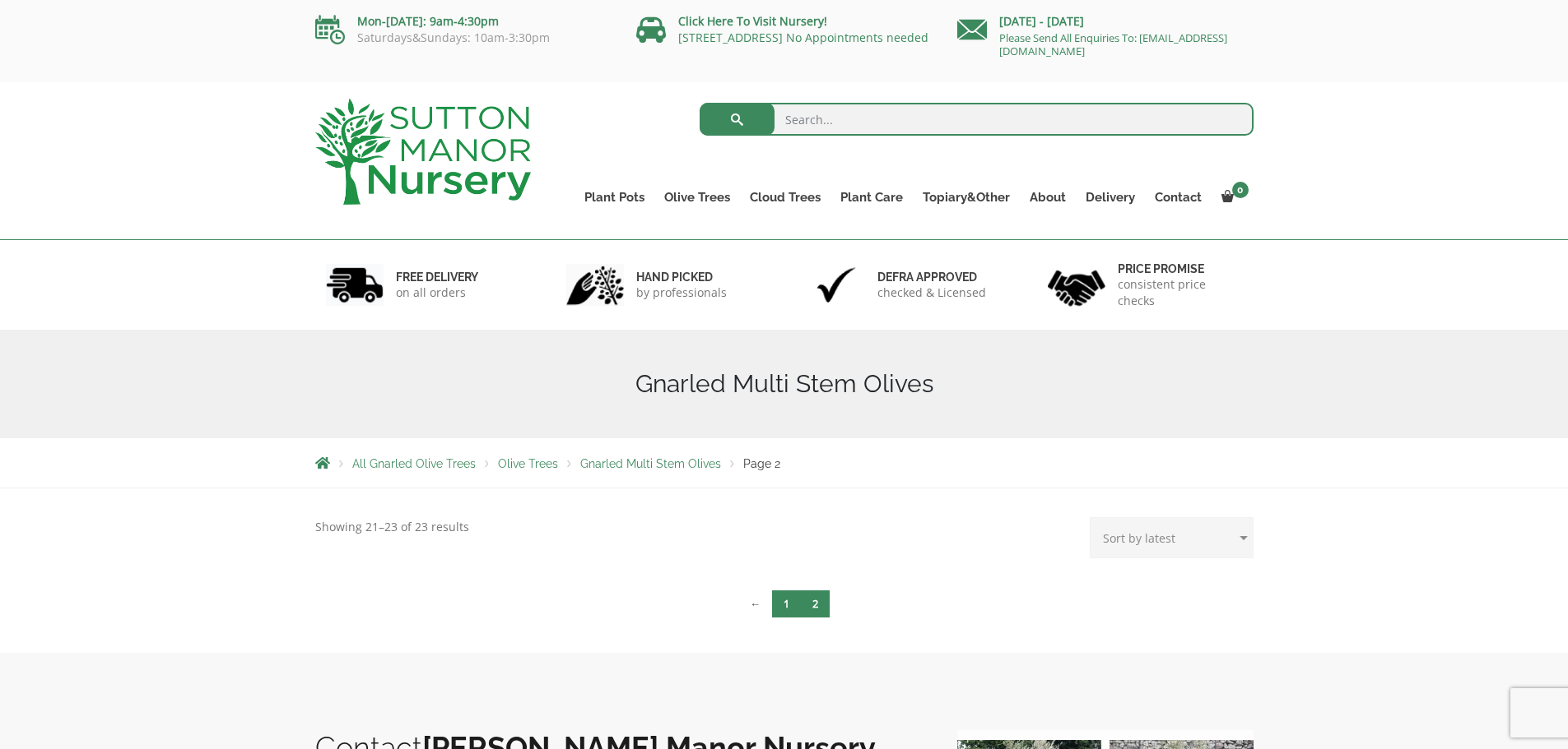
click at [785, 605] on link "1" at bounding box center [785, 604] width 29 height 27
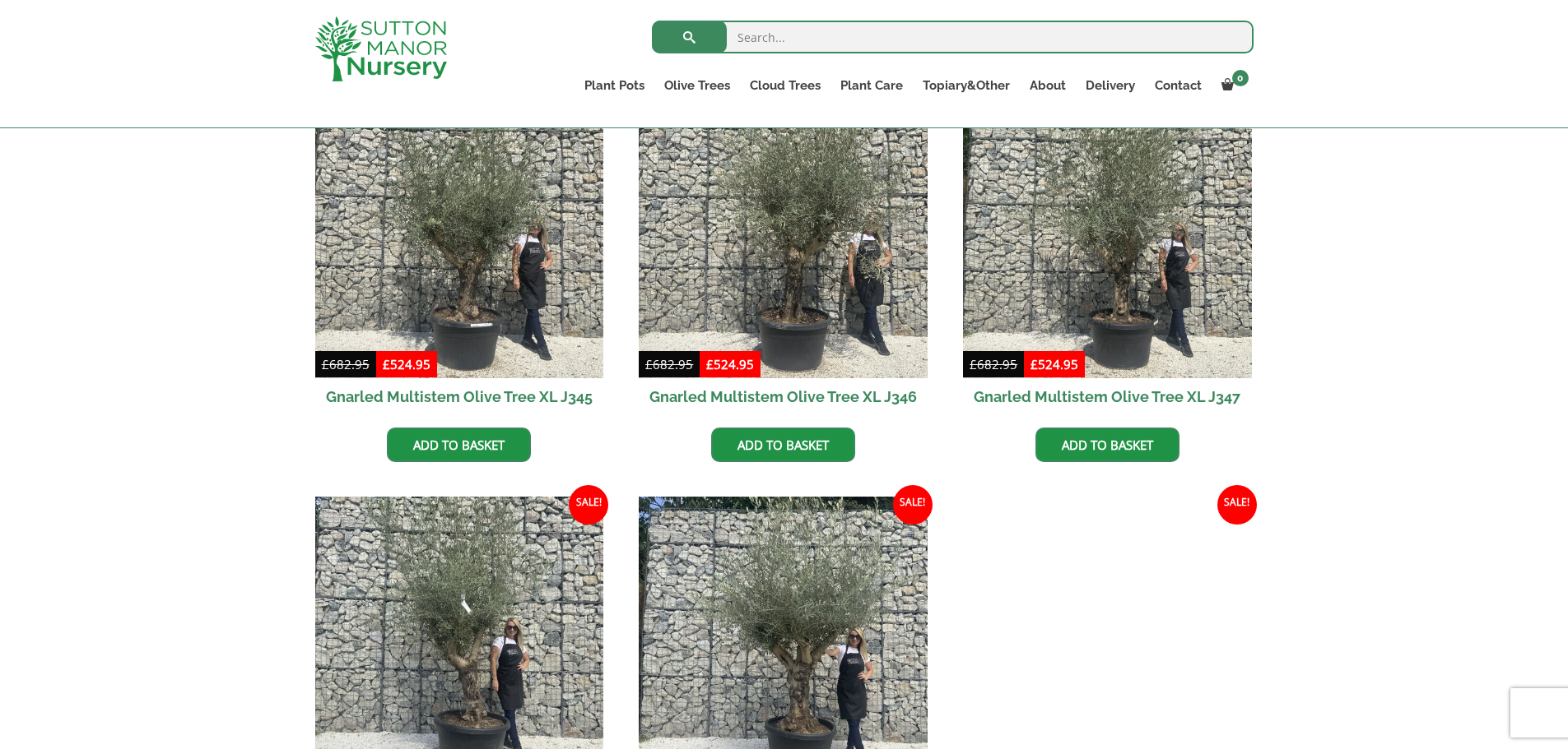
scroll to position [1810, 0]
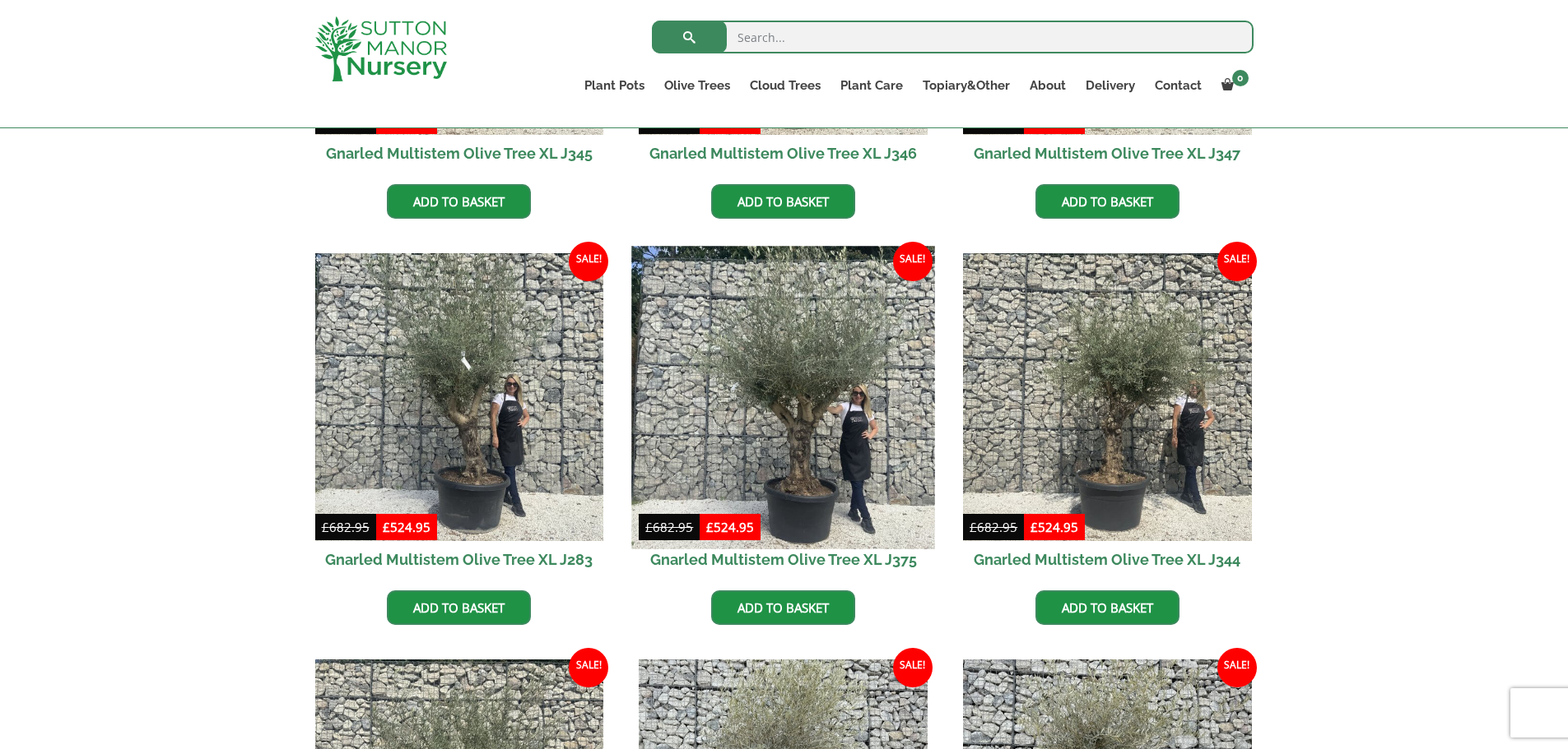
click at [823, 373] on img at bounding box center [783, 397] width 303 height 303
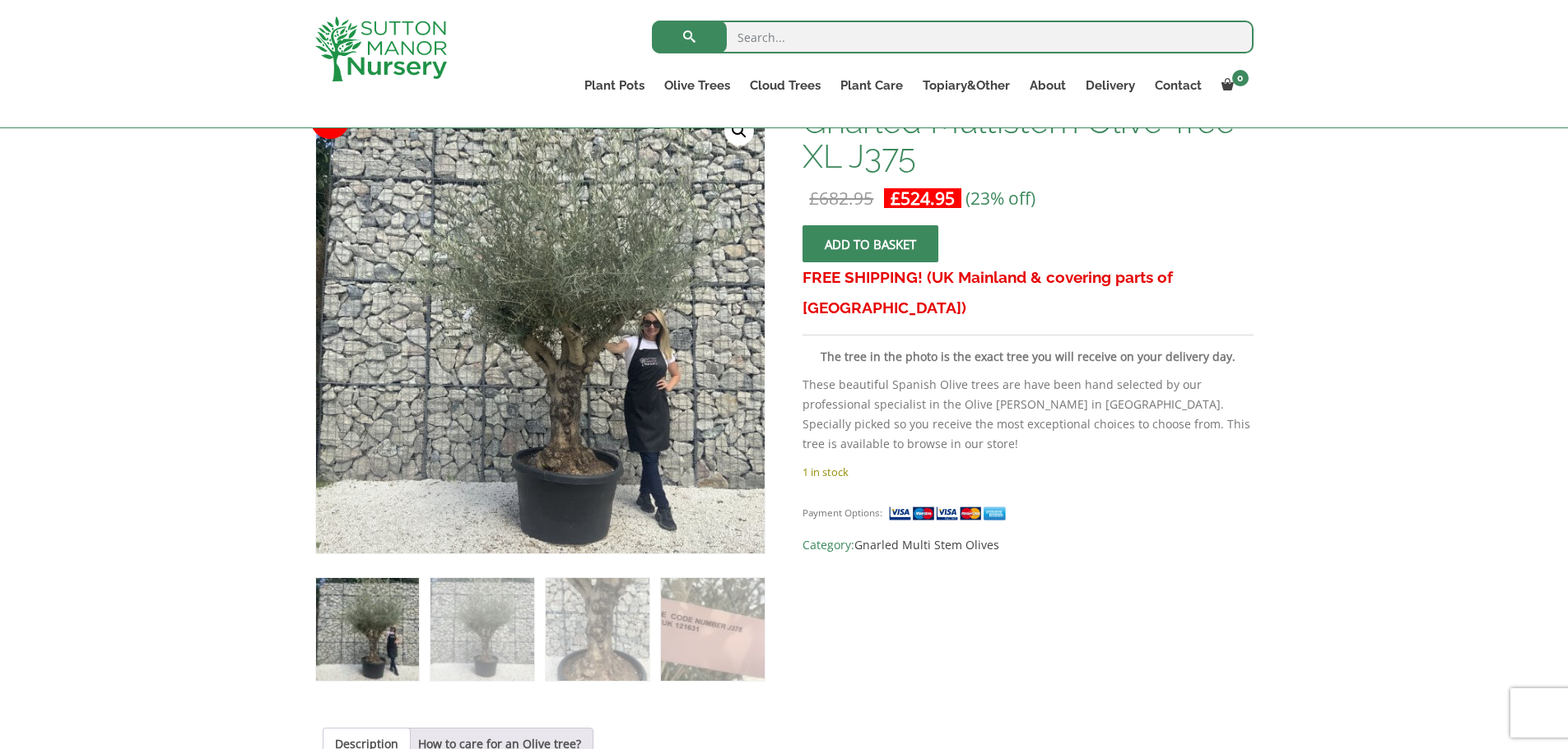
scroll to position [247, 0]
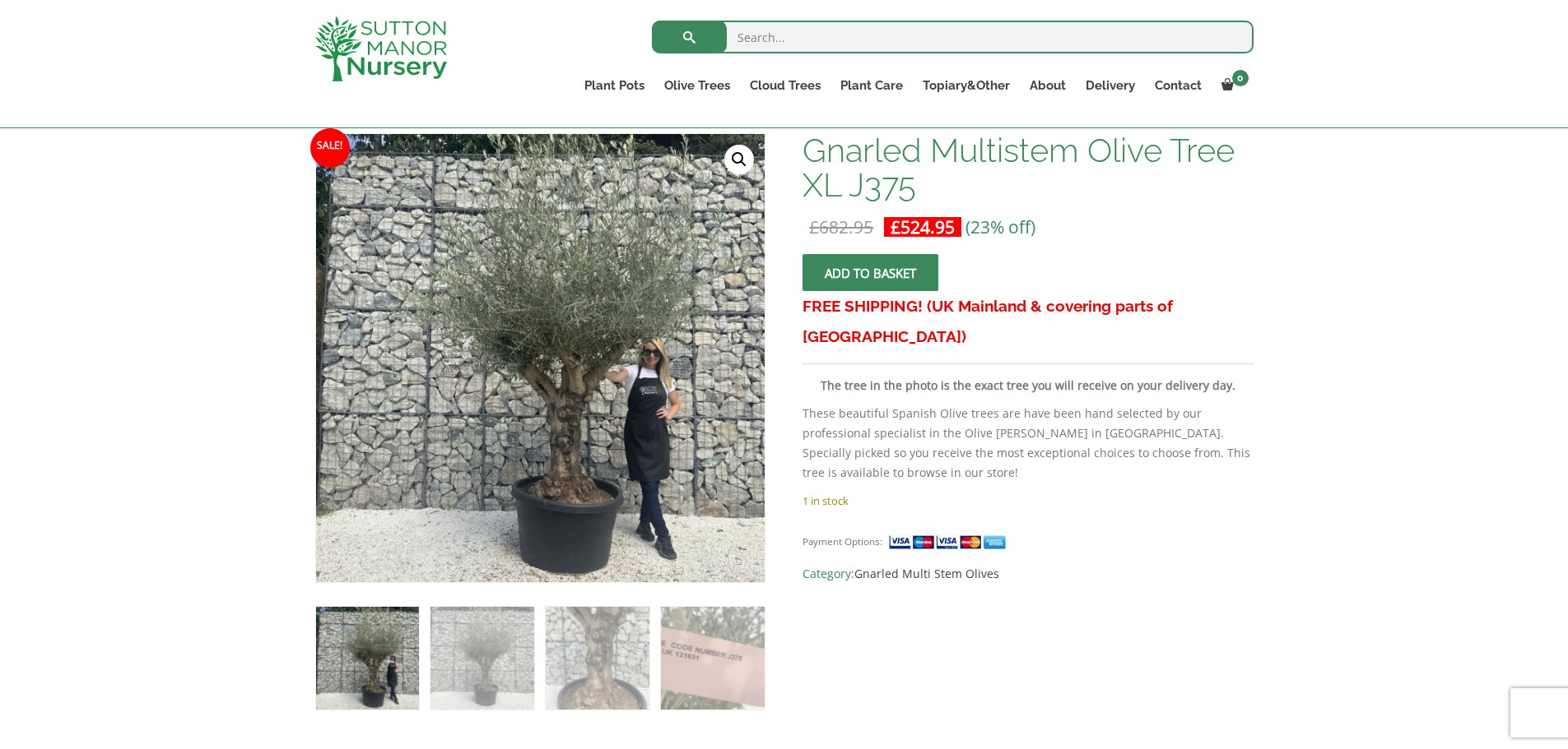
click at [736, 155] on link "🔍" at bounding box center [739, 159] width 30 height 30
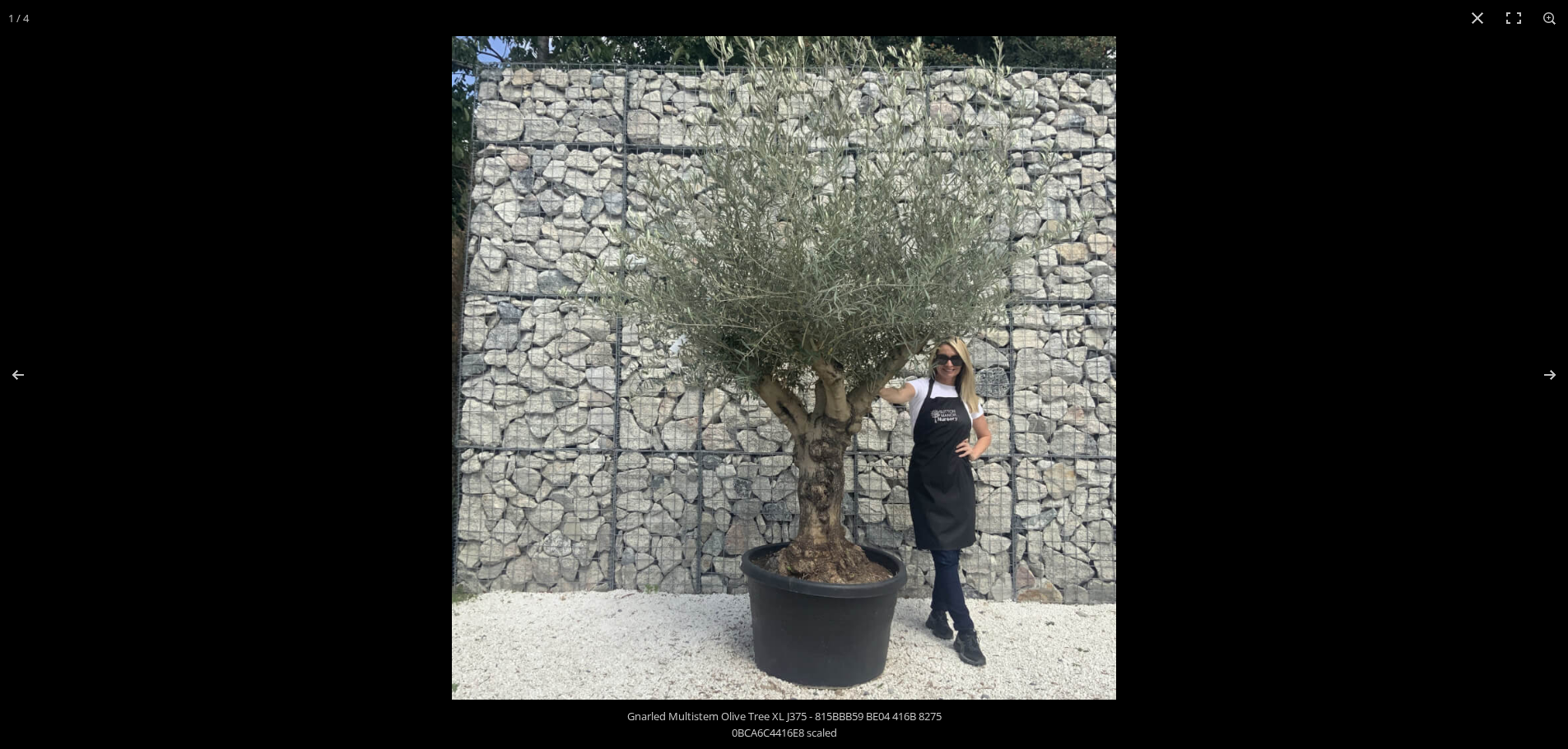
click at [843, 404] on img at bounding box center [784, 368] width 664 height 664
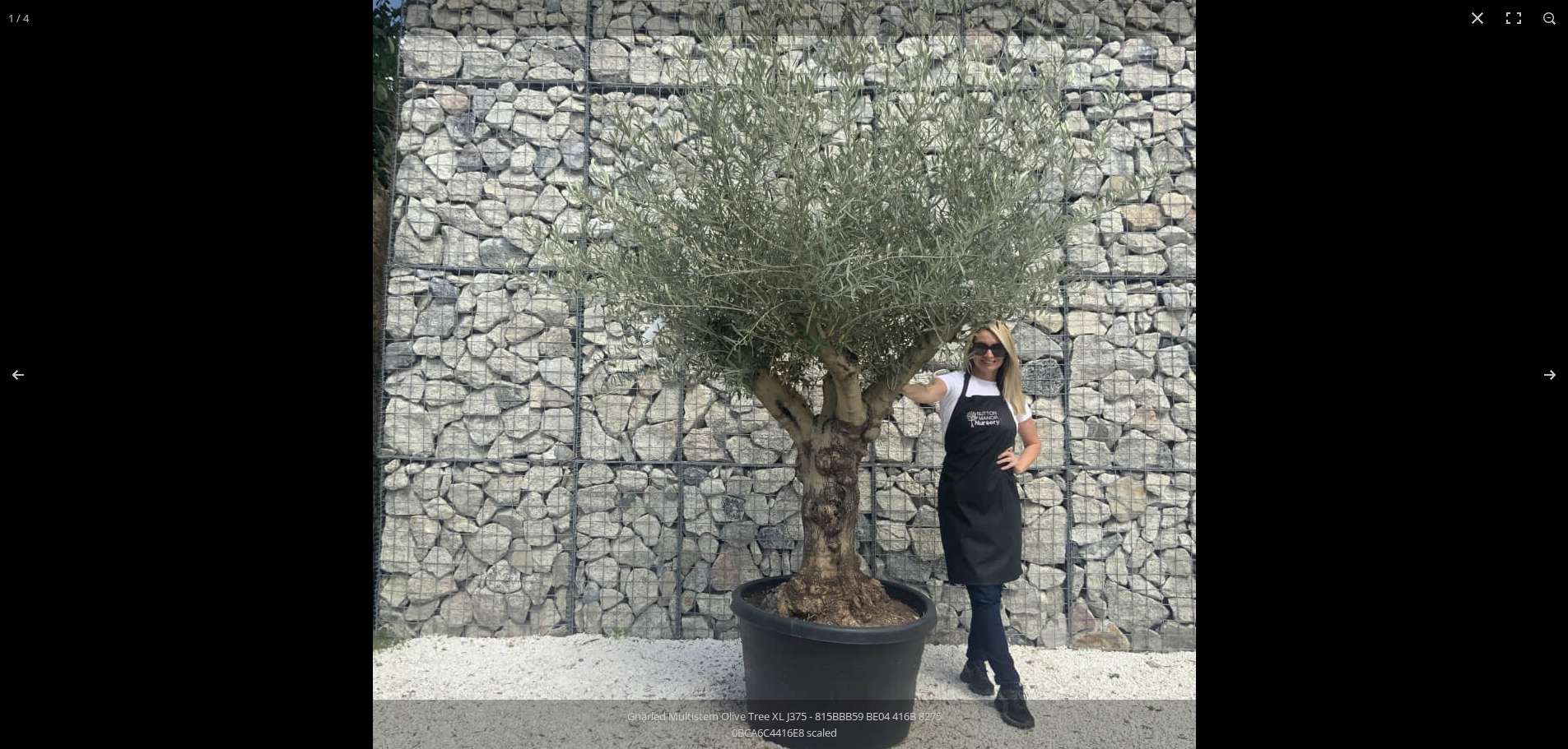
click at [842, 404] on img at bounding box center [784, 359] width 823 height 823
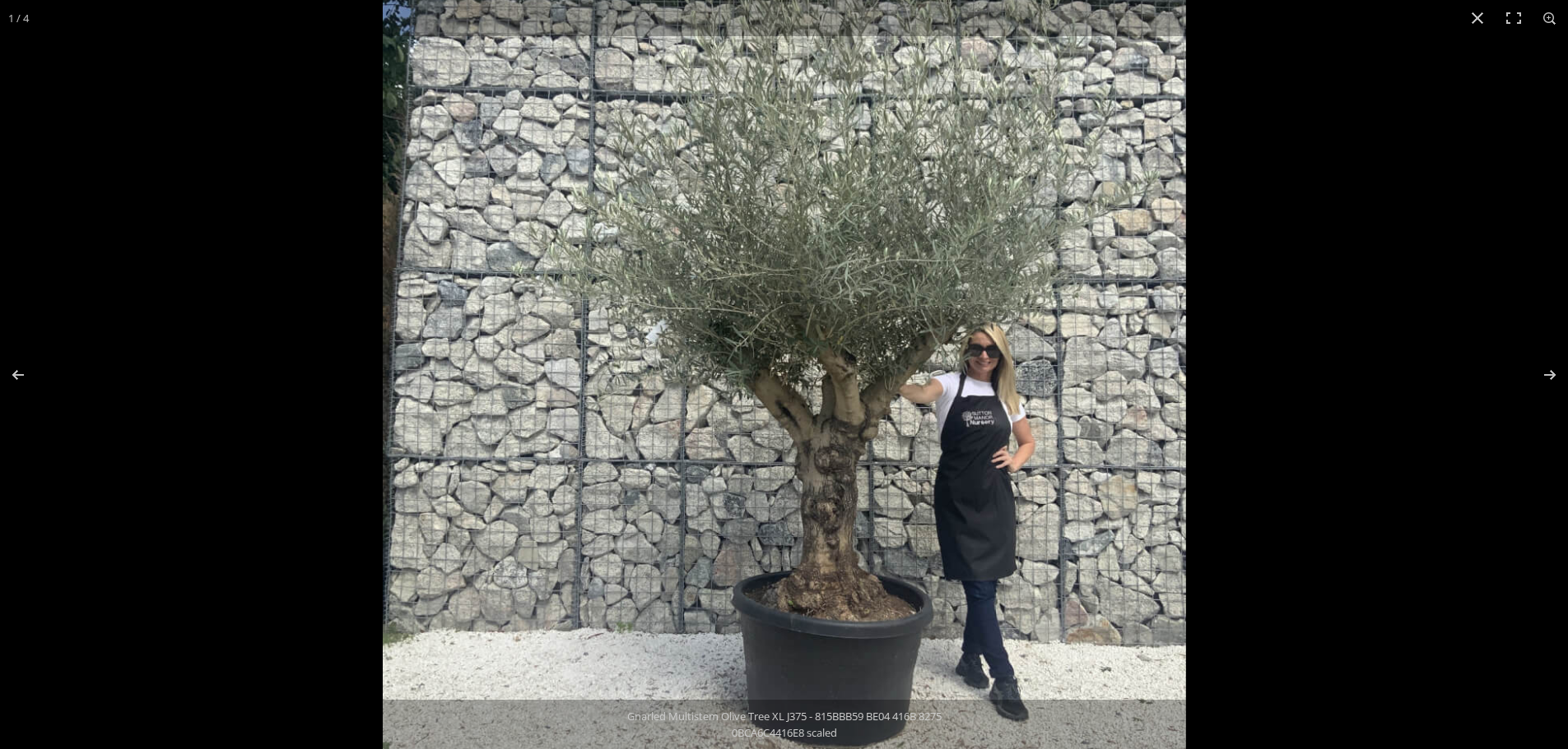
click at [842, 404] on img at bounding box center [784, 360] width 803 height 803
click at [842, 406] on img at bounding box center [784, 360] width 805 height 805
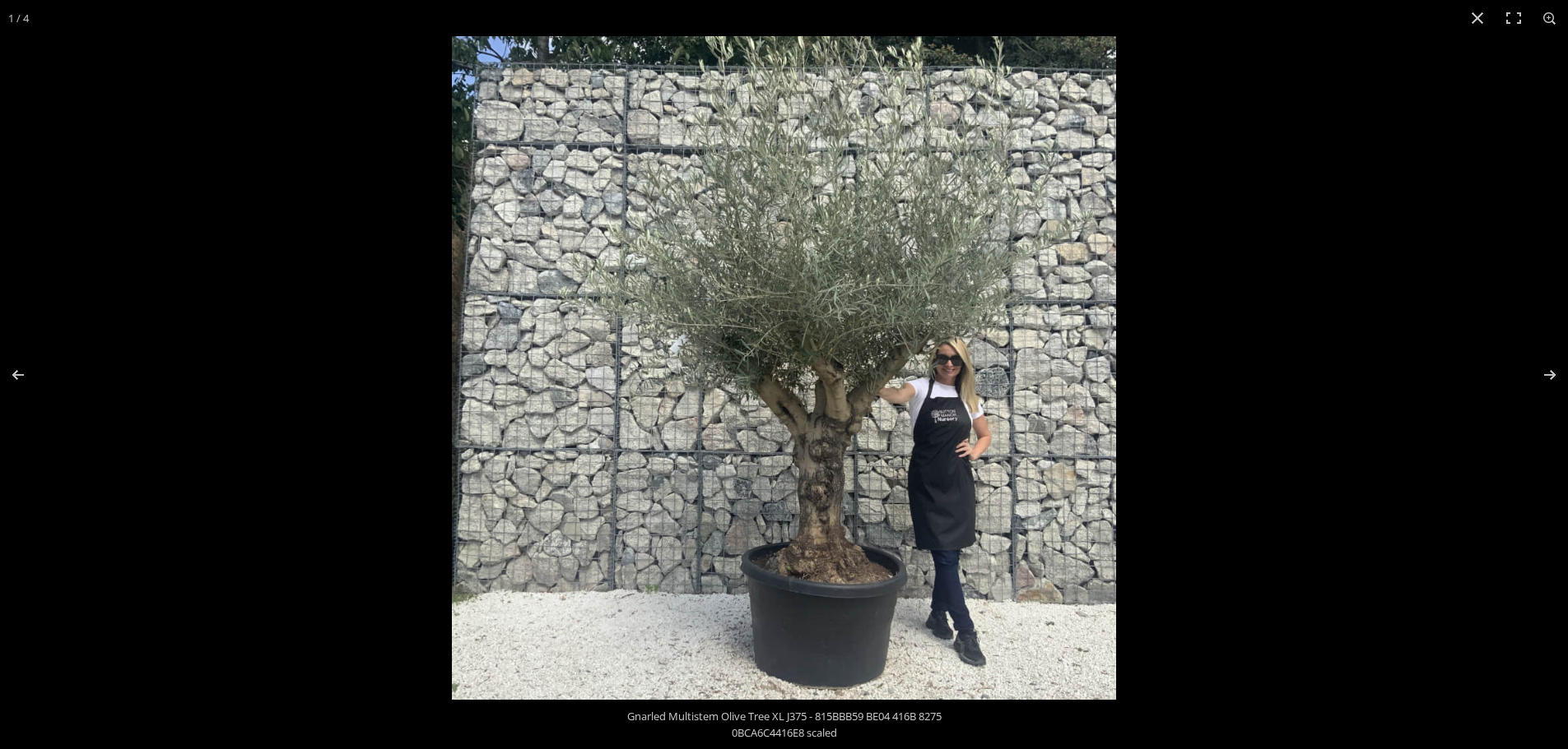
click at [841, 406] on img at bounding box center [784, 368] width 664 height 664
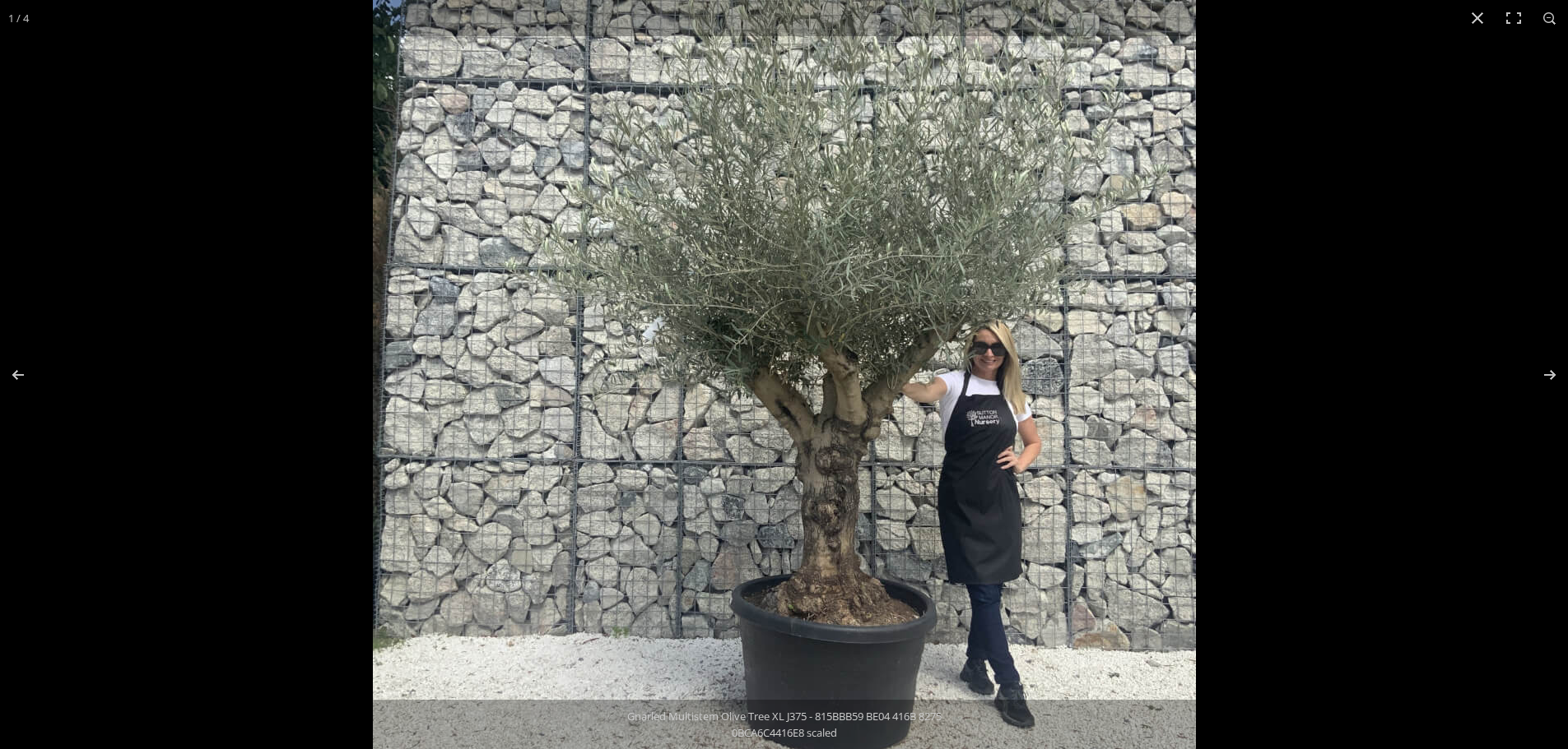
click at [840, 406] on img at bounding box center [784, 358] width 823 height 823
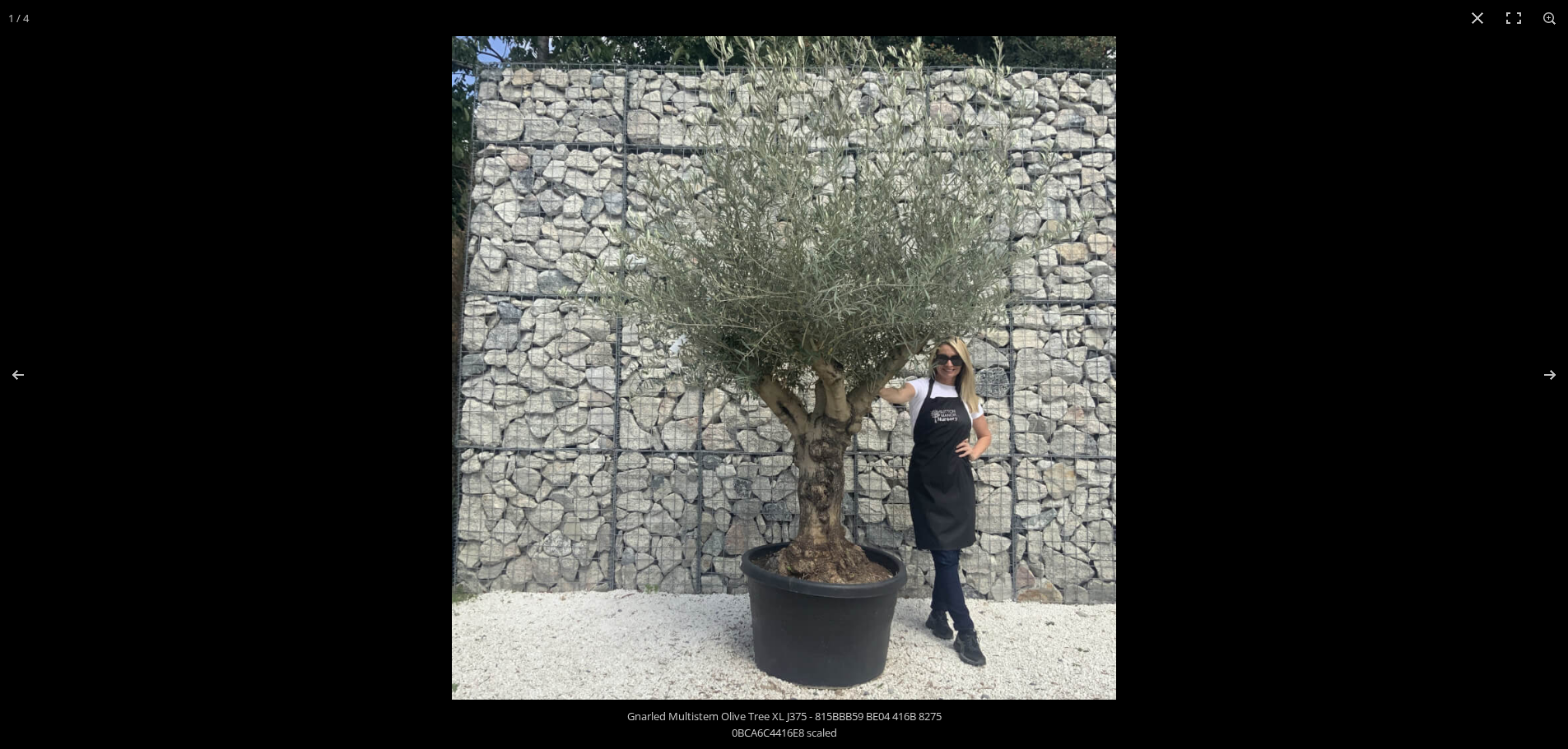
click at [840, 406] on img at bounding box center [784, 368] width 664 height 664
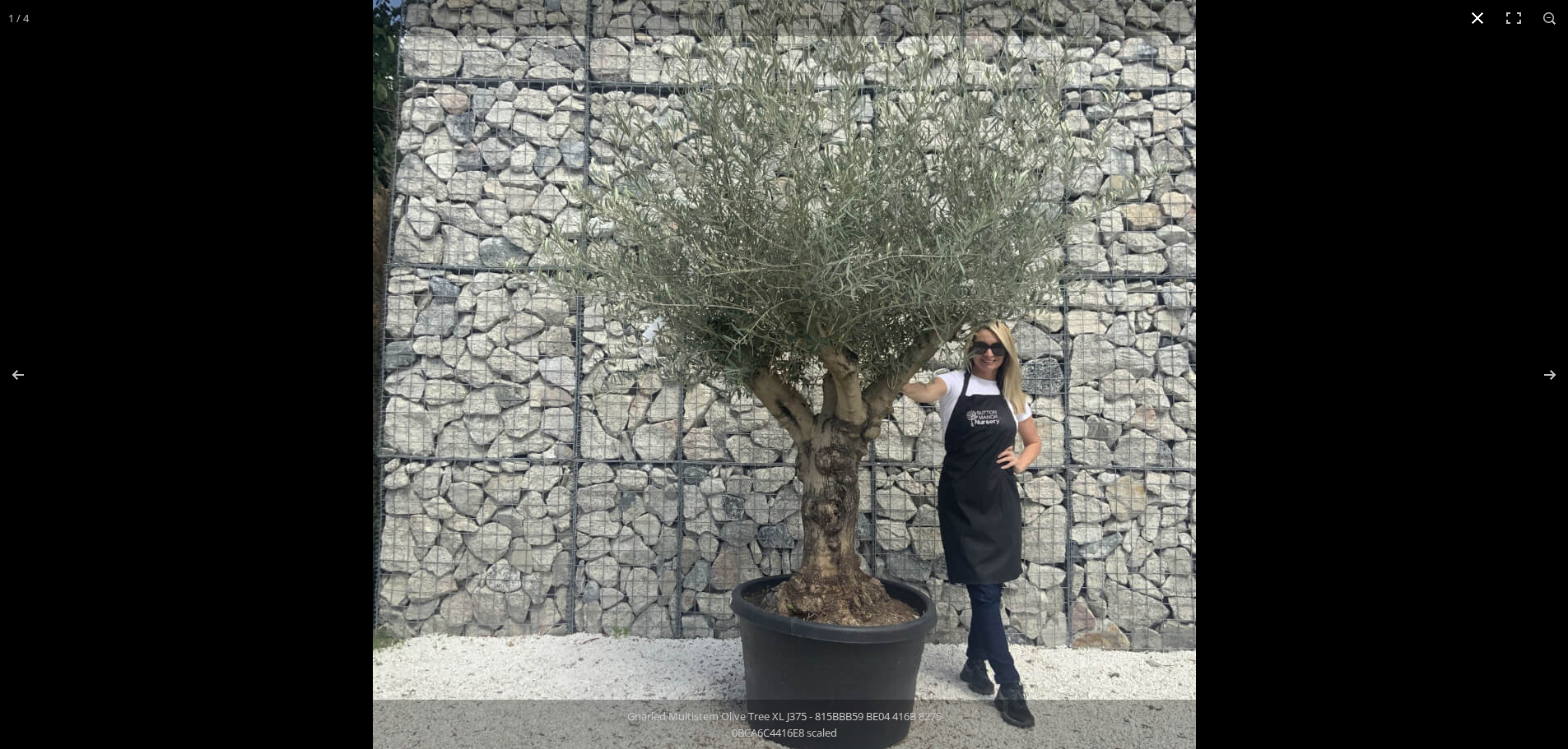
click at [225, 219] on div at bounding box center [784, 374] width 1568 height 749
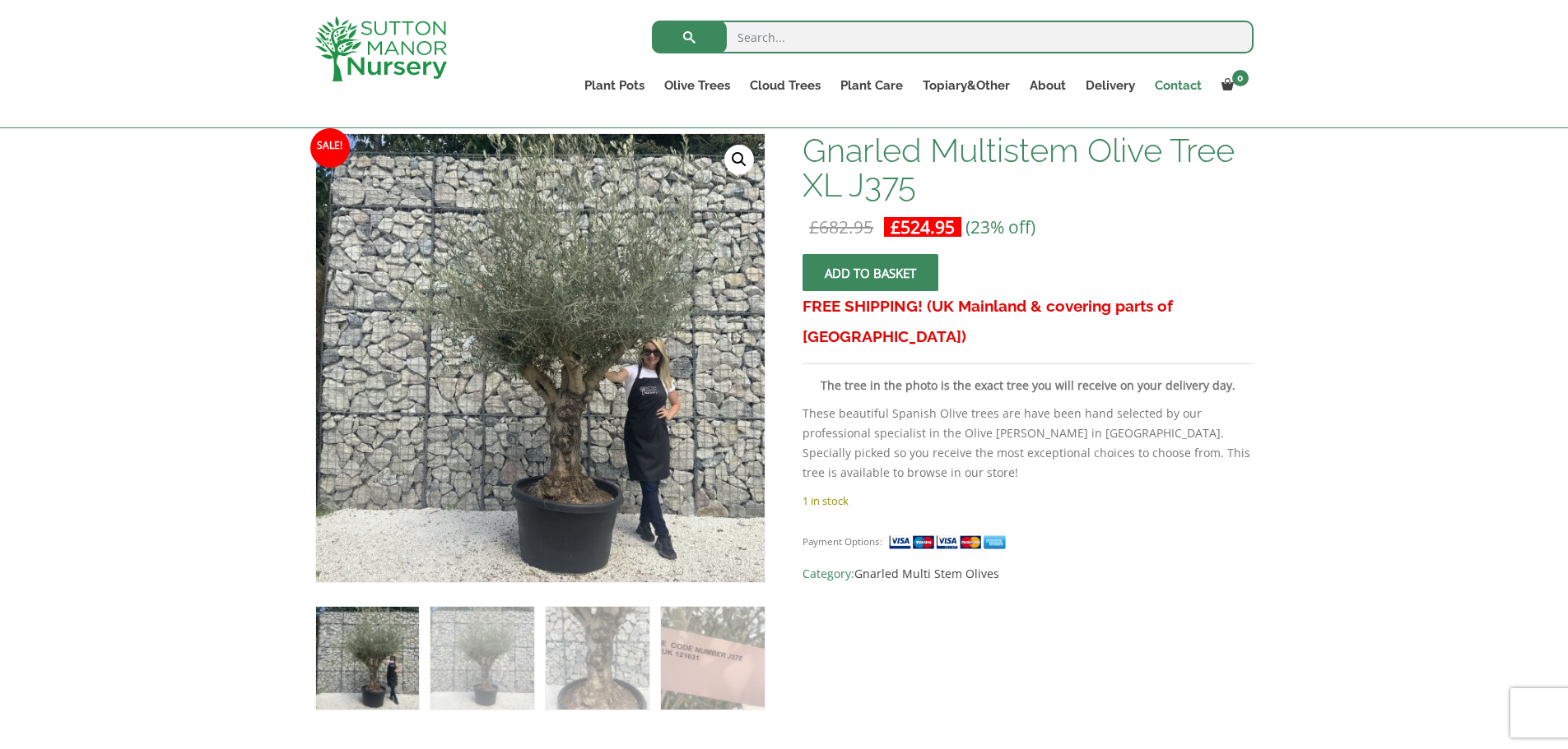
click at [1173, 88] on link "Contact" at bounding box center [1178, 85] width 67 height 23
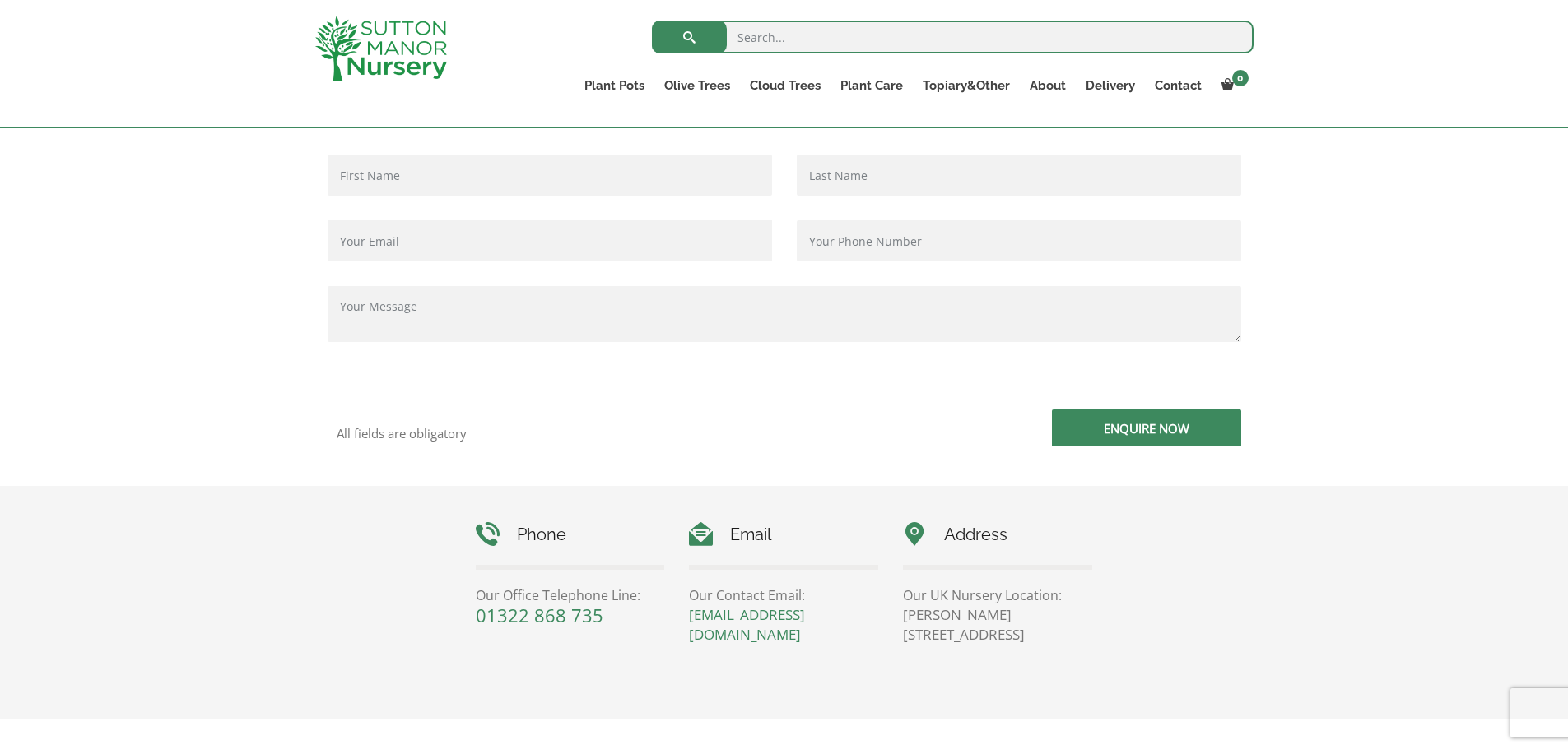
scroll to position [411, 0]
click at [472, 172] on input "Contact form" at bounding box center [550, 172] width 445 height 41
type input "[PERSON_NAME]"
type input "may"
click at [948, 173] on input "Contact form" at bounding box center [1019, 172] width 445 height 41
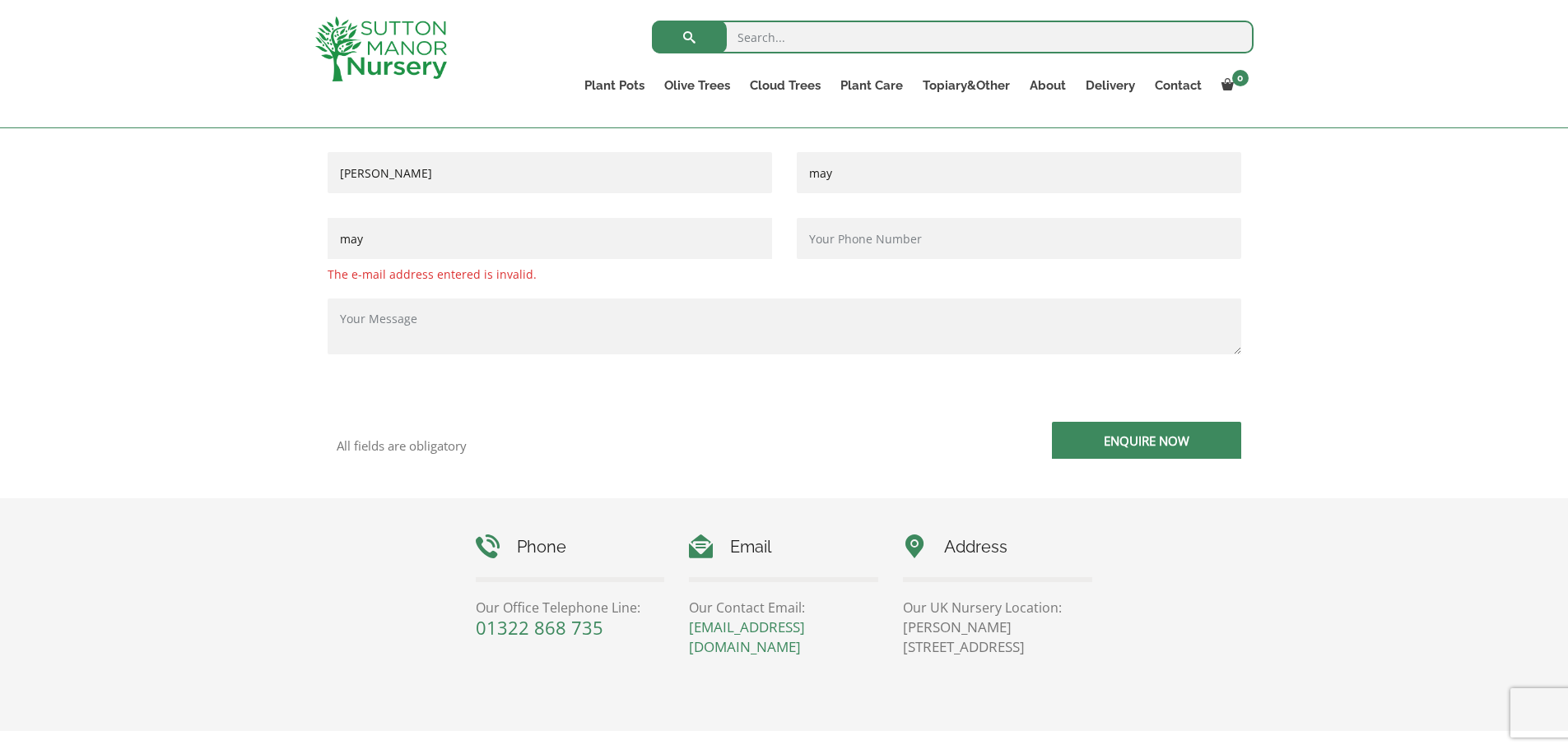
type input "may"
drag, startPoint x: 365, startPoint y: 239, endPoint x: 232, endPoint y: 235, distance: 133.1
click at [248, 239] on div "Contact us [DATE] using the form below! The e-mail address entered is invalid. …" at bounding box center [784, 699] width 1568 height 1302
type input "[EMAIL_ADDRESS][DOMAIN_NAME]"
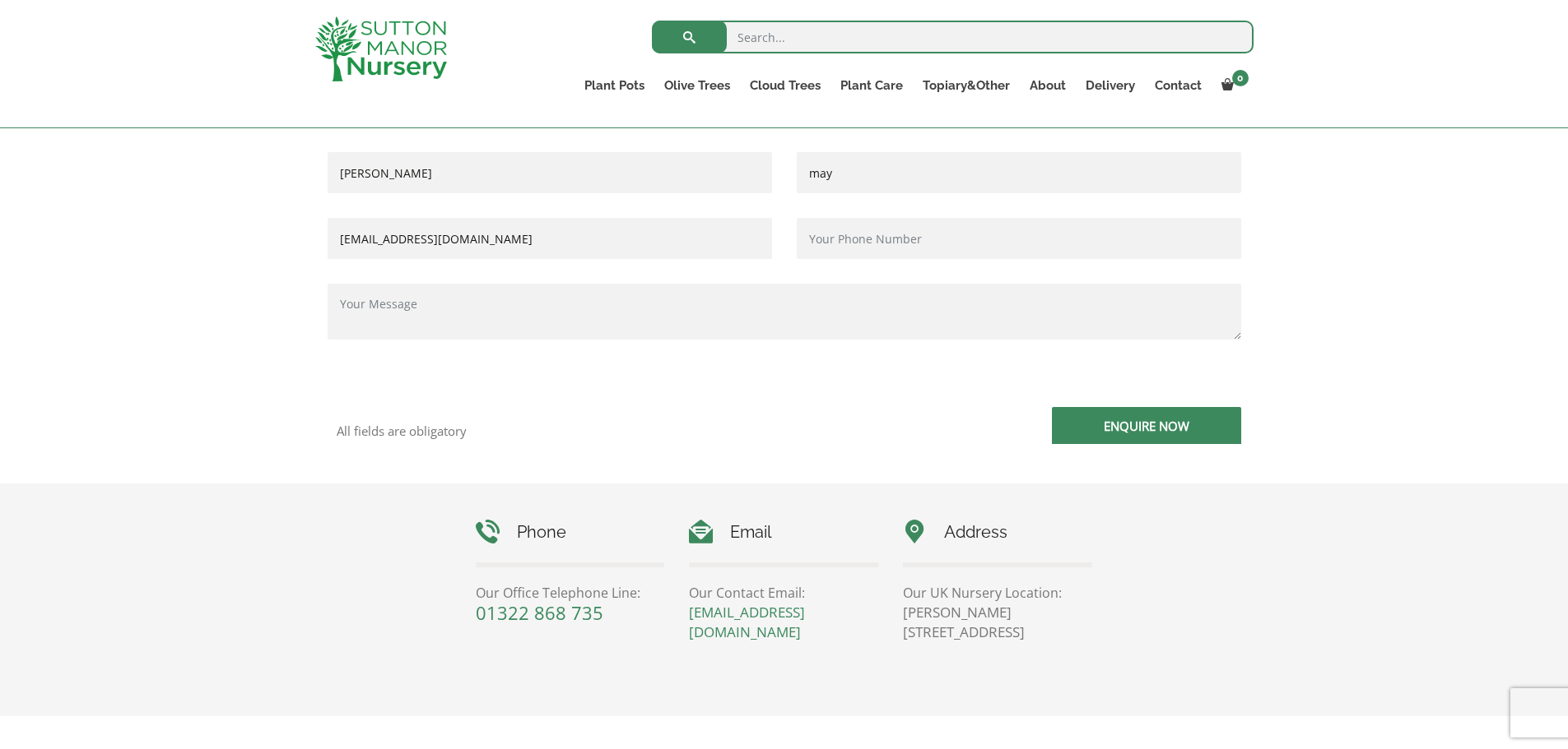
click at [839, 235] on input "Contact form" at bounding box center [1019, 238] width 445 height 41
type input "07881508142"
click at [395, 306] on textarea "Contact form" at bounding box center [784, 312] width 913 height 56
click at [644, 318] on textarea "XL J 375. Could you give me approx distance from soil level to trun/branch spli…" at bounding box center [784, 312] width 913 height 56
click at [729, 317] on textarea "XL J 375. Could you give me approx distance from soil level to trunk/branch spl…" at bounding box center [784, 312] width 913 height 56
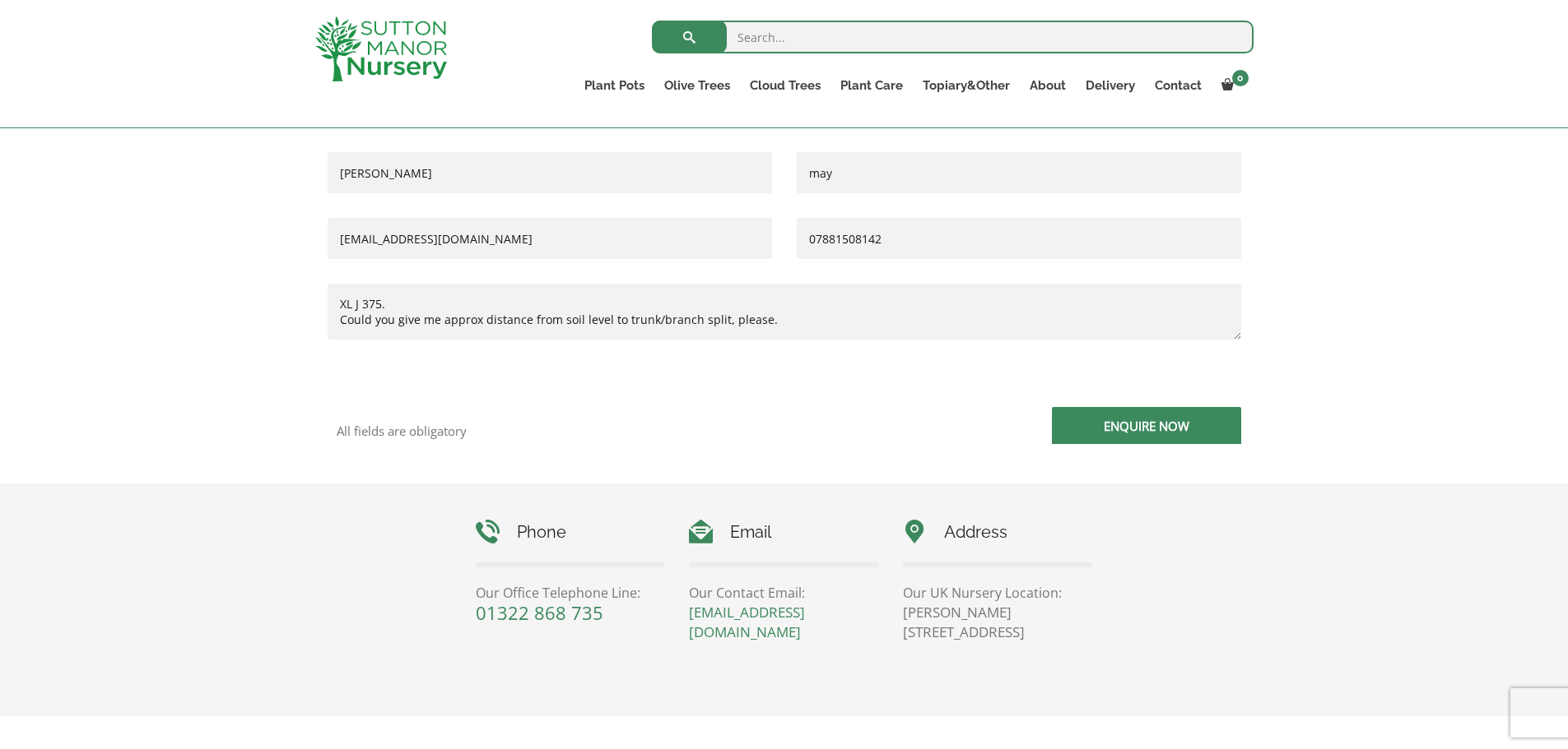
click at [801, 321] on textarea "XL J 375. Could you give me approx distance from soil level to trunk/branch spl…" at bounding box center [784, 312] width 913 height 56
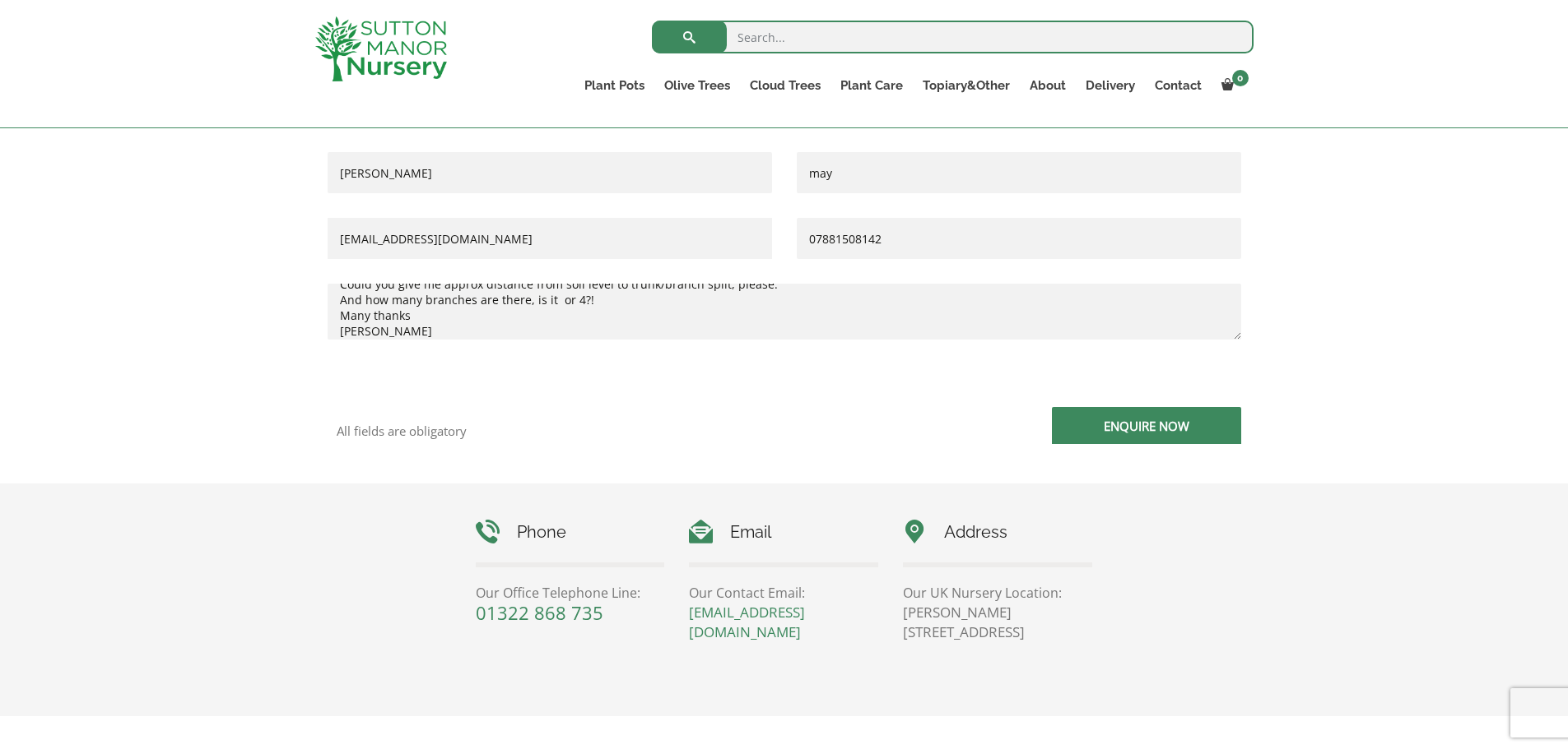
click at [578, 314] on textarea "XL J 375. Could you give me approx distance from soil level to trunk/branch spl…" at bounding box center [784, 312] width 913 height 56
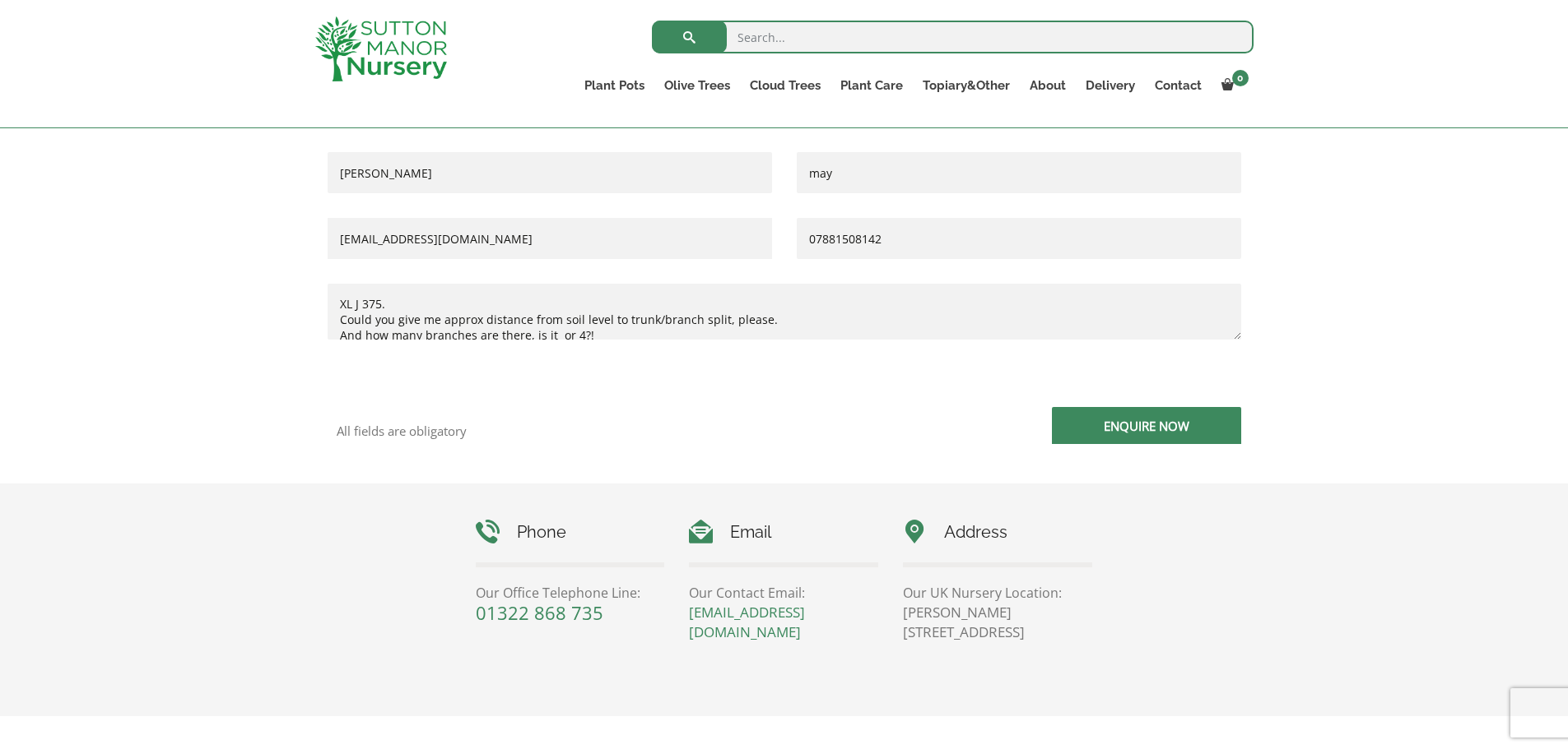
click at [554, 331] on textarea "XL J 375. Could you give me approx distance from soil level to trunk/branch spl…" at bounding box center [784, 312] width 913 height 56
click at [635, 331] on textarea "XL J 375. Could you give me approx distance from soil level to trunk/branch spl…" at bounding box center [784, 312] width 913 height 56
click at [559, 318] on textarea "XL J 375. Could you give me approx distance from soil level to trunk/branch spl…" at bounding box center [784, 312] width 913 height 56
click at [815, 318] on textarea "XL J 375. Could you give me approx distance from top of soil level to trunk/bra…" at bounding box center [784, 312] width 913 height 56
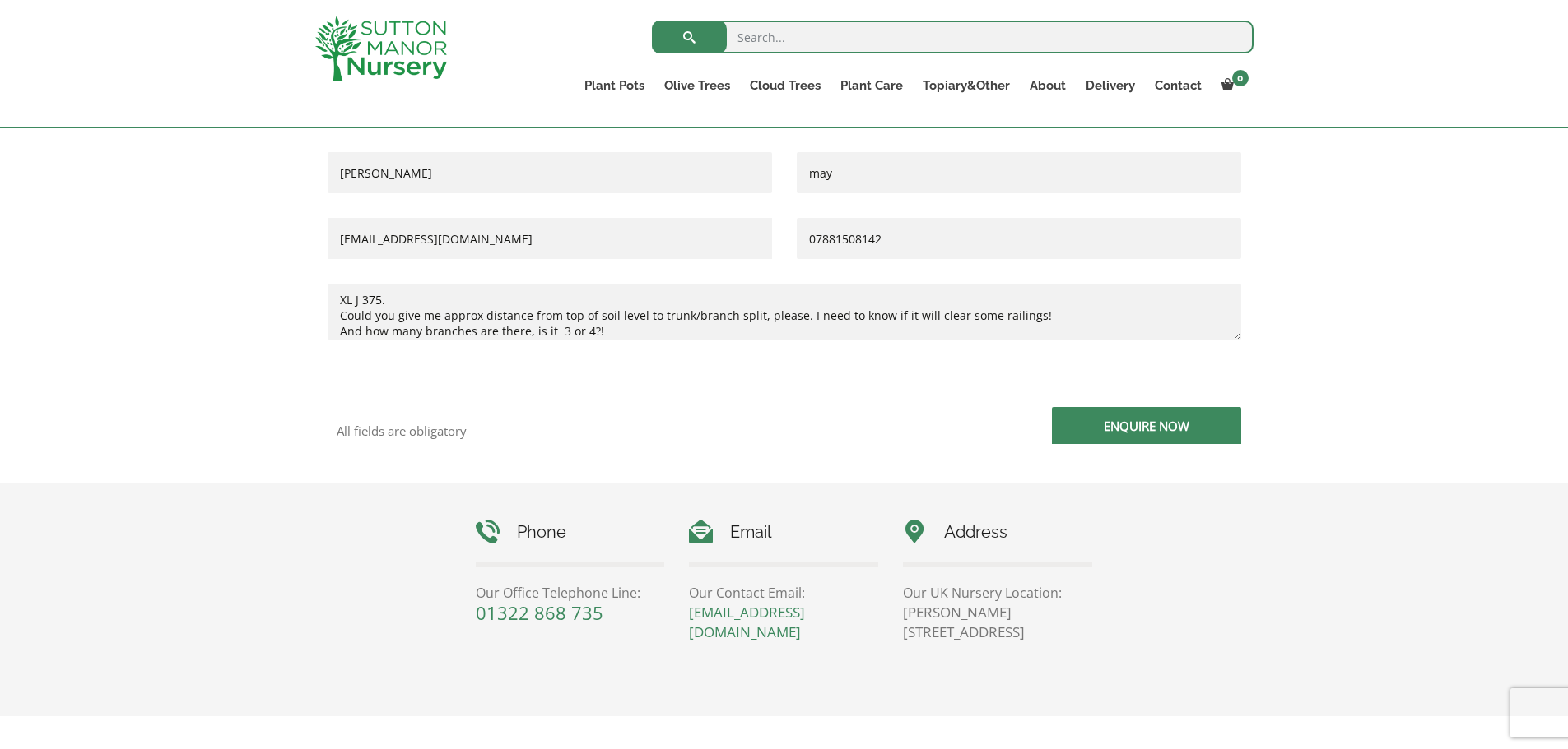
click at [929, 369] on p "XL J 375. Could you give me approx distance from top of soil level to trunk/bra…" at bounding box center [784, 330] width 913 height 91
click at [646, 329] on textarea "XL J 375. Could you give me approx distance from top of soil level to trunk/bra…" at bounding box center [784, 312] width 913 height 56
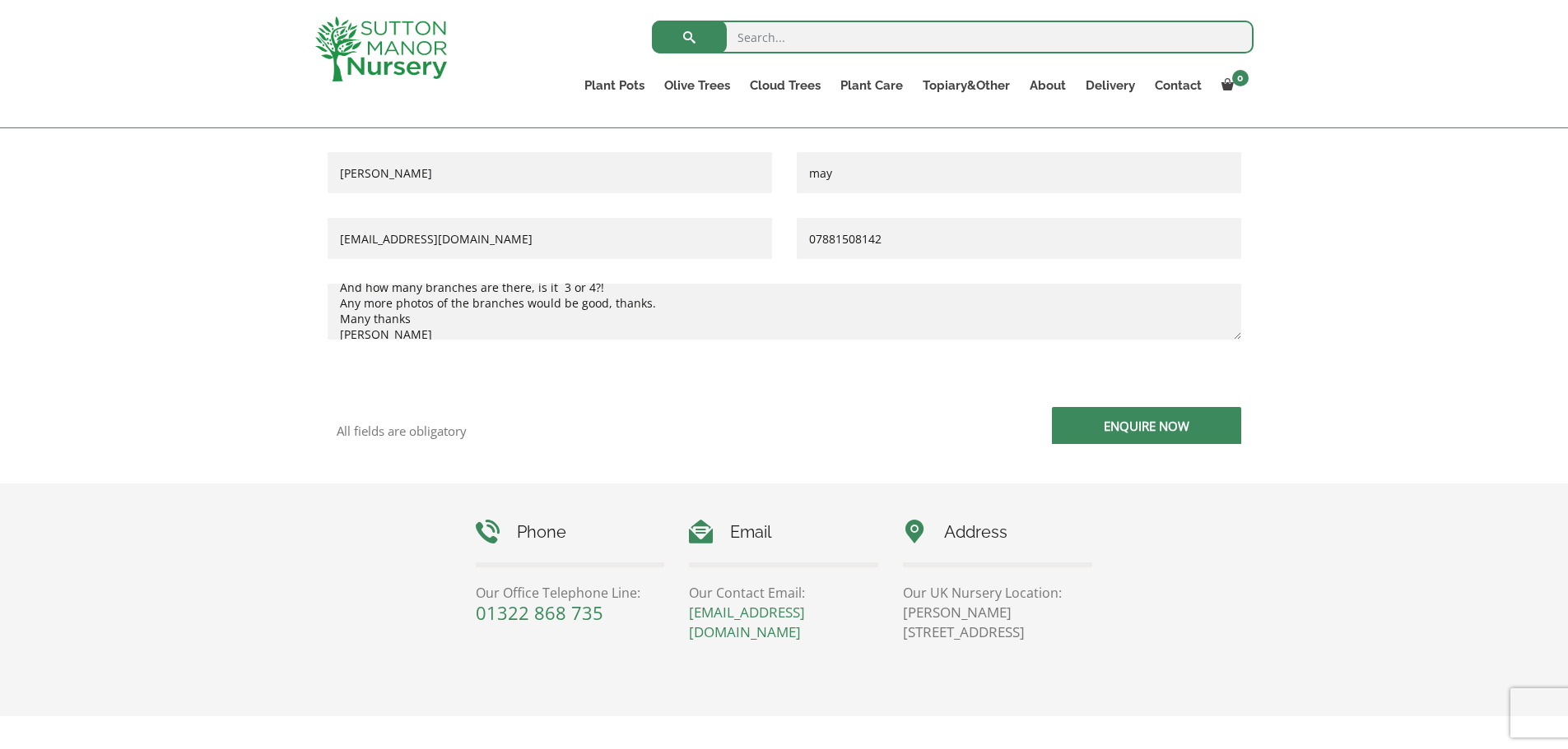
scroll to position [63, 0]
type textarea "XL J 375. Could you give me approx distance from top of soil level to trunk/bra…"
click at [1098, 433] on input "Enquire Now" at bounding box center [1147, 426] width 189 height 37
